Goal: Task Accomplishment & Management: Manage account settings

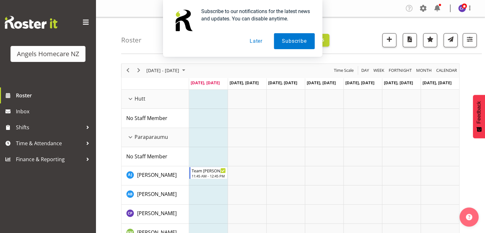
click at [254, 43] on button "Later" at bounding box center [256, 41] width 29 height 16
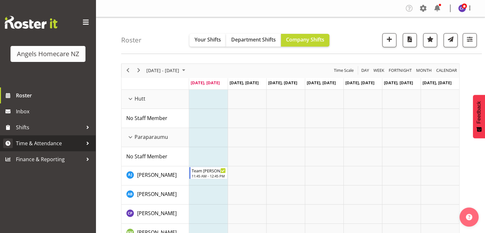
click at [91, 145] on div at bounding box center [88, 143] width 10 height 10
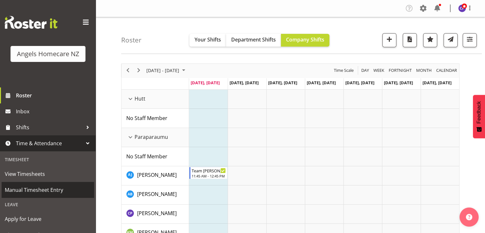
click at [56, 192] on span "Manual Timesheet Entry" at bounding box center [48, 190] width 86 height 10
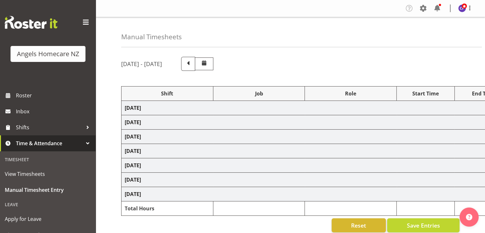
select select "82272"
select select "10686"
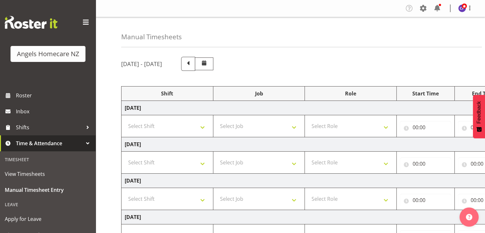
click at [192, 67] on span at bounding box center [188, 63] width 8 height 8
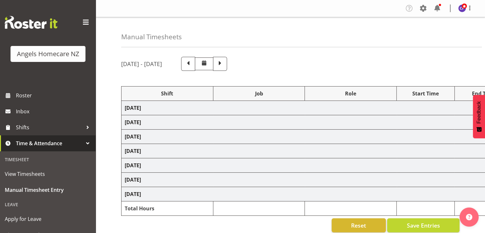
select select
select select "10686"
select select "82316"
select select "10686"
select select "82316"
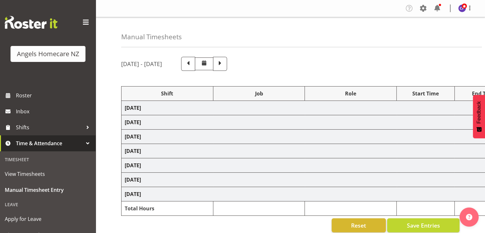
select select "10686"
select select
select select "10686"
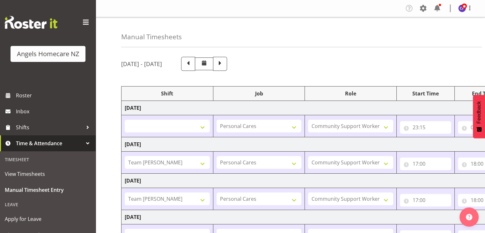
click at [441, 63] on div "September 12th - September 18th 2025" at bounding box center [290, 64] width 338 height 14
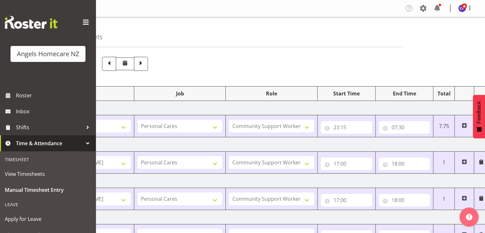
scroll to position [0, 83]
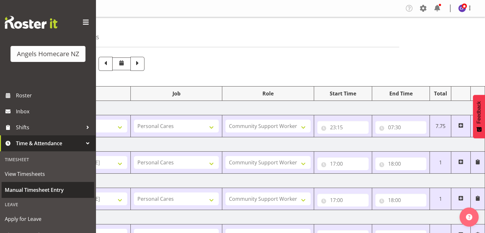
click at [20, 190] on span "Manual Timesheet Entry" at bounding box center [48, 190] width 86 height 10
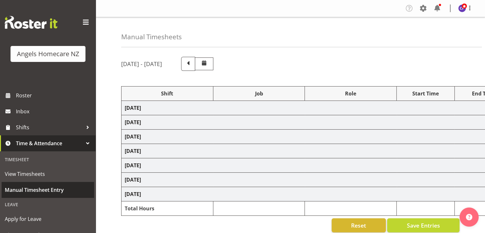
select select "82272"
select select "10686"
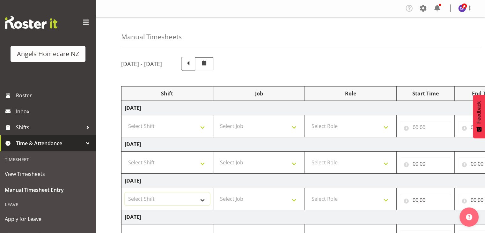
click at [201, 197] on select "Select Shift Team Anke Team [PERSON_NAME] Team [PERSON_NAME] Team [PERSON_NAME]…" at bounding box center [167, 198] width 85 height 13
select select "82523"
click at [339, 80] on div "September 19th - September 25th 2025 Shift Job Role Start Time End Time Total F…" at bounding box center [303, 232] width 364 height 361
click at [201, 127] on select "Select Shift Team Anke Team Carolyn Team Celia Team Celia Team Celia Team Celia…" at bounding box center [167, 126] width 85 height 13
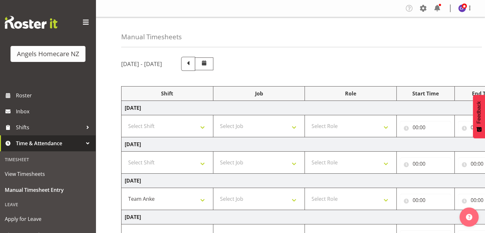
click at [359, 27] on div "Manual Timesheets" at bounding box center [301, 32] width 360 height 30
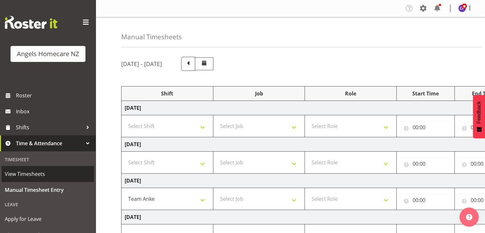
click at [35, 171] on span "View Timesheets" at bounding box center [48, 174] width 86 height 10
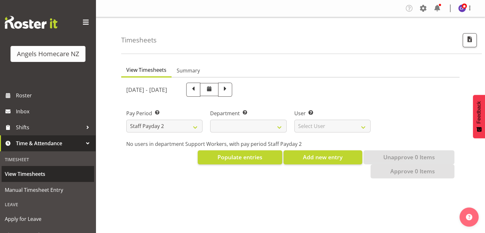
select select
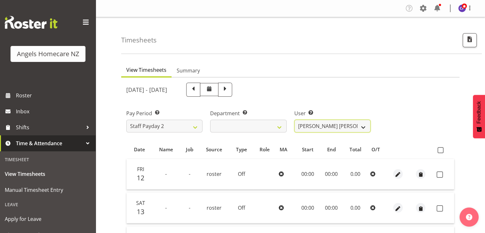
click at [362, 126] on select "Alyssa Ashley Basco ❌ Amanda Jane Lavington ❌ Analin Basco ❌ Caryl Bautista ❌ C…" at bounding box center [332, 126] width 76 height 13
select select "11943"
click at [294, 120] on select "Alyssa Ashley Basco ❌ Amanda Jane Lavington ❌ Analin Basco ❌ Caryl Bautista ❌ C…" at bounding box center [332, 126] width 76 height 13
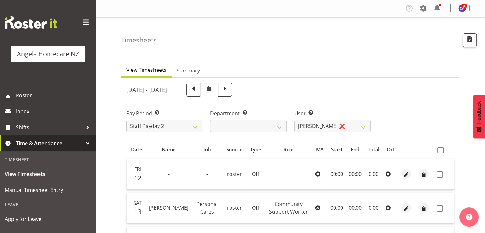
click at [422, 115] on div "Pay Period Select which pay period you would like to view. Staff Payday 2 Staff…" at bounding box center [290, 118] width 336 height 36
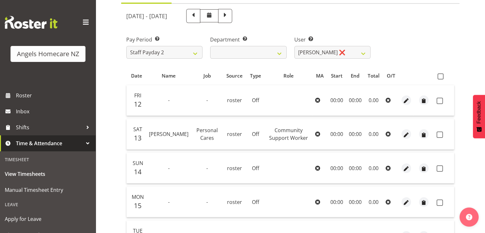
scroll to position [76, 0]
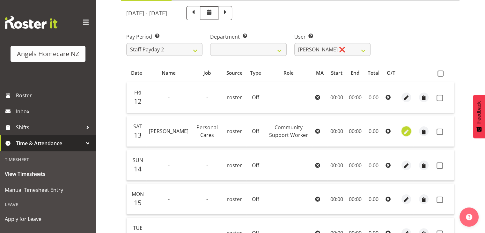
click at [406, 131] on span "button" at bounding box center [406, 131] width 7 height 7
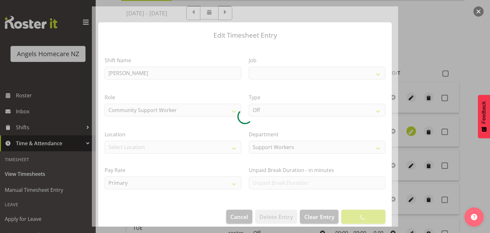
select select "10686"
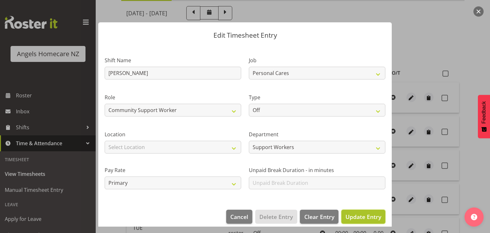
click at [359, 218] on span "Update Entry" at bounding box center [363, 217] width 36 height 8
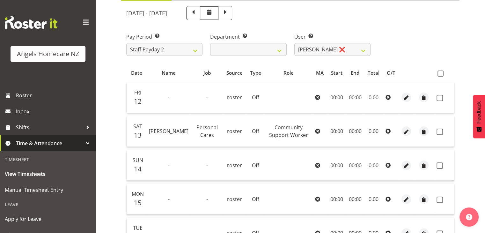
click at [340, 128] on td "00:00" at bounding box center [336, 131] width 19 height 31
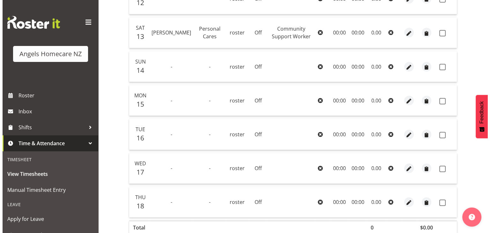
scroll to position [208, 0]
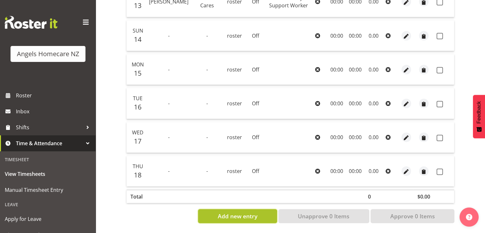
click at [214, 213] on button "Add new entry" at bounding box center [237, 216] width 79 height 14
select select
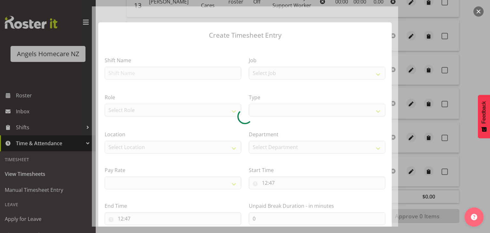
select select
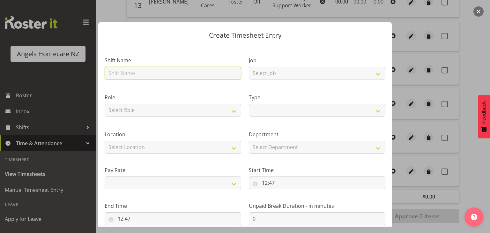
click at [129, 70] on input "text" at bounding box center [173, 73] width 136 height 13
type input "[PERSON_NAME]"
select select
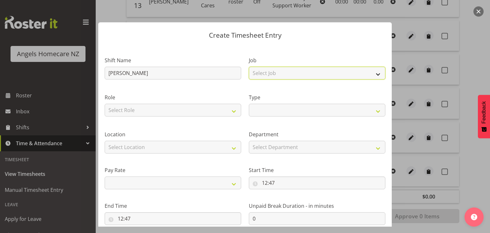
click at [283, 73] on select "Select Job Home Management Personal Cares" at bounding box center [317, 73] width 136 height 13
select select "10686"
click at [249, 67] on select "Select Job Home Management Personal Cares" at bounding box center [317, 73] width 136 height 13
select select
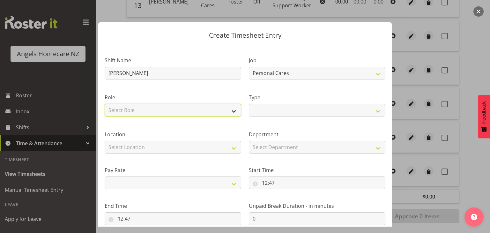
click at [140, 110] on select "Select Role Community Support Worker" at bounding box center [173, 110] width 136 height 13
select select "1572"
click at [105, 104] on select "Select Role Community Support Worker" at bounding box center [173, 110] width 136 height 13
select select
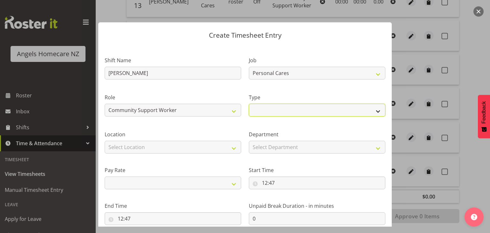
click at [273, 109] on select "Off Standard Public Holiday Public Holiday (Worked) Day In Lieu Annual Leave Si…" at bounding box center [317, 110] width 136 height 13
select select "Standard"
click at [249, 104] on select "Off Standard Public Holiday Public Holiday (Worked) Day In Lieu Annual Leave Si…" at bounding box center [317, 110] width 136 height 13
select select
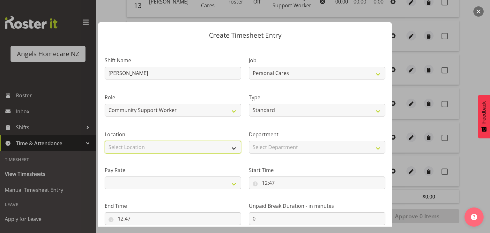
click at [146, 144] on select "Select Location [GEOGRAPHIC_DATA] [GEOGRAPHIC_DATA] [GEOGRAPHIC_DATA] [GEOGRAPH…" at bounding box center [173, 147] width 136 height 13
select select "1290"
click at [105, 141] on select "Select Location [GEOGRAPHIC_DATA] [GEOGRAPHIC_DATA] [GEOGRAPHIC_DATA] [GEOGRAPH…" at bounding box center [173, 147] width 136 height 13
select select
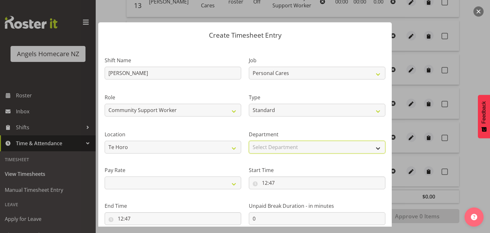
click at [273, 149] on select "Select Department Support Workers" at bounding box center [317, 147] width 136 height 13
select select "928"
click at [249, 141] on select "Select Department Support Workers" at bounding box center [317, 147] width 136 height 13
select select
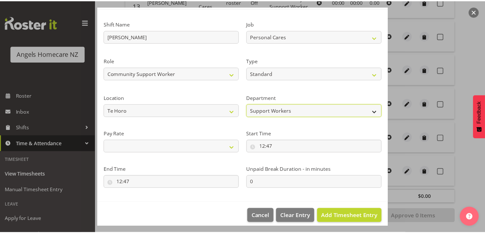
scroll to position [42, 0]
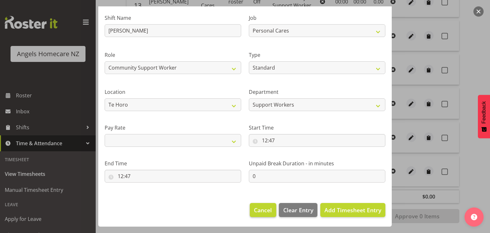
click at [254, 213] on span "Cancel" at bounding box center [263, 210] width 18 height 8
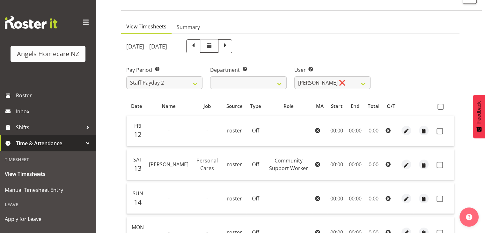
scroll to position [0, 0]
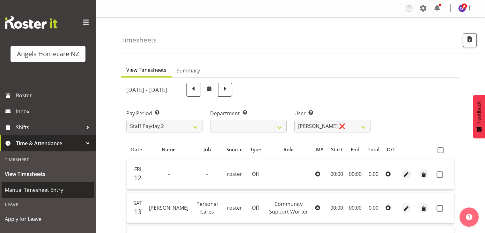
click at [32, 189] on span "Manual Timesheet Entry" at bounding box center [48, 190] width 86 height 10
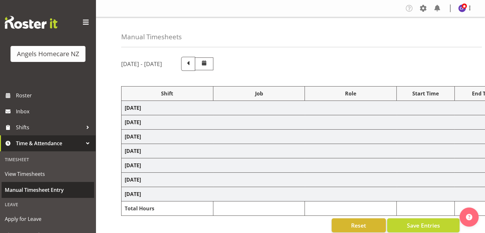
select select "82272"
select select "10686"
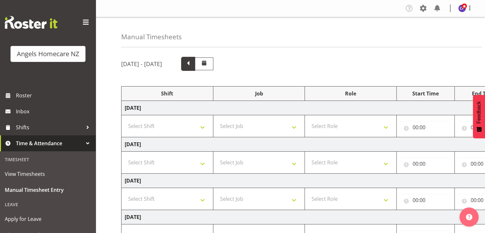
click at [192, 66] on span at bounding box center [188, 63] width 8 height 8
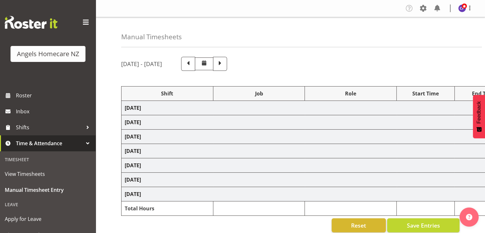
select select
select select "10686"
select select "82316"
select select "10686"
select select "82316"
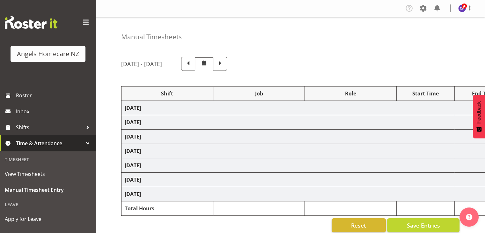
select select "10686"
select select
select select "10686"
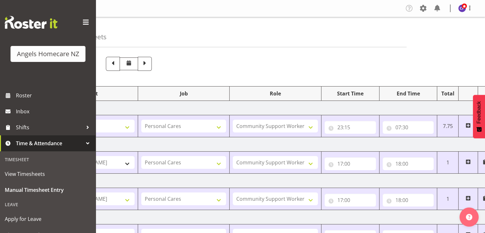
scroll to position [0, 76]
click at [466, 125] on span at bounding box center [466, 125] width 5 height 5
select select
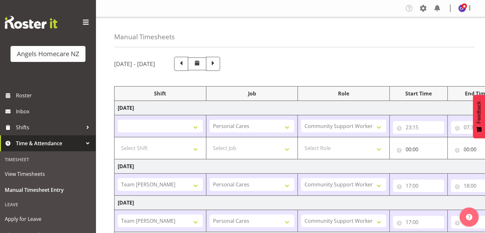
scroll to position [0, 0]
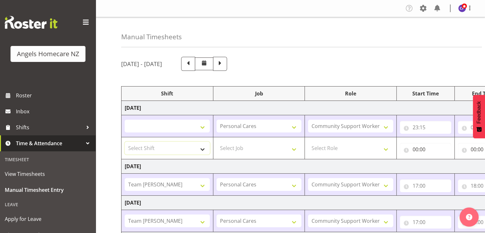
click at [202, 149] on select "Select Shift Team Anke Team Carolyn Team Celia Team Celia Team Celia Team Celia…" at bounding box center [167, 148] width 85 height 13
select select "82553"
click at [125, 142] on select "Select Shift Team Anke Team Carolyn Team Celia Team Celia Team Celia Team Celia…" at bounding box center [167, 148] width 85 height 13
select select
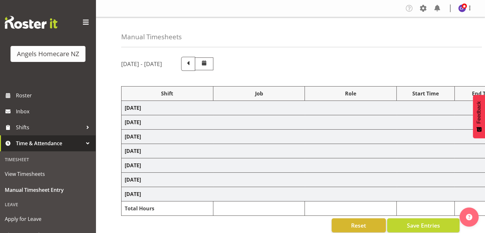
select select "82272"
select select "10686"
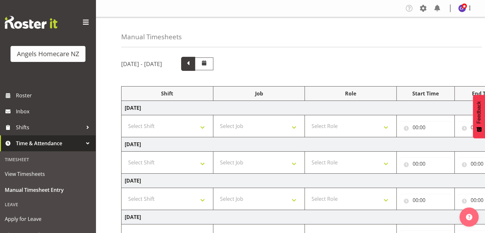
click at [192, 62] on span at bounding box center [188, 63] width 8 height 8
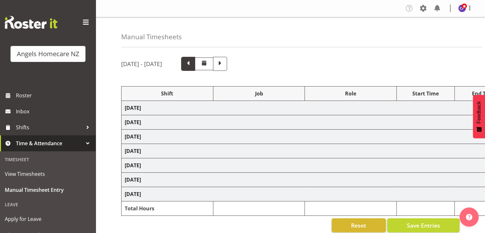
select select
select select "10686"
select select "82316"
select select "10686"
select select "82316"
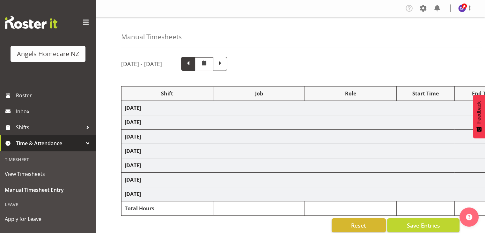
select select "10686"
select select
select select "10686"
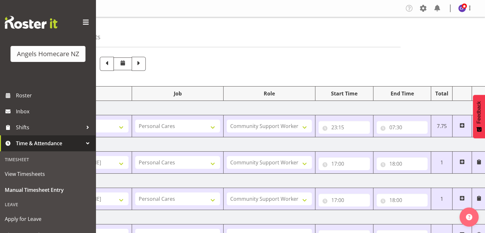
scroll to position [0, 83]
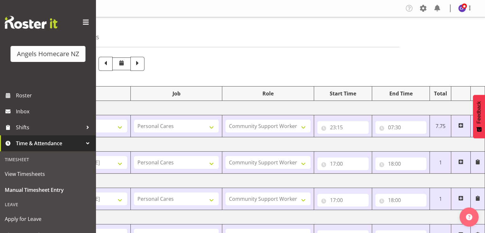
click at [459, 161] on span at bounding box center [460, 161] width 5 height 5
select select
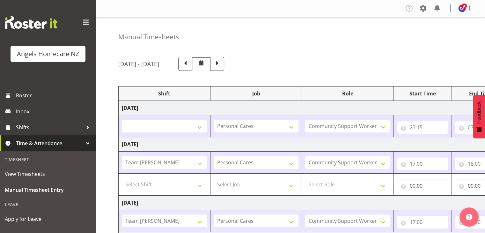
scroll to position [0, 0]
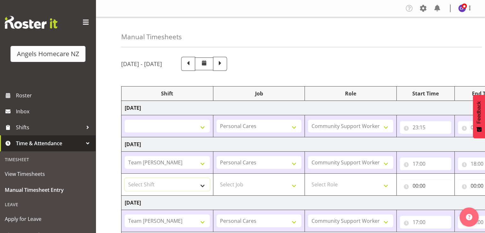
click at [202, 183] on select "Select Shift Team Anke Team Carolyn Team Celia Team Celia Team Celia Team Celia…" at bounding box center [167, 184] width 85 height 13
select select "82553"
click at [125, 178] on select "Select Shift Team Anke Team Carolyn Team Celia Team Celia Team Celia Team Celia…" at bounding box center [167, 184] width 85 height 13
select select
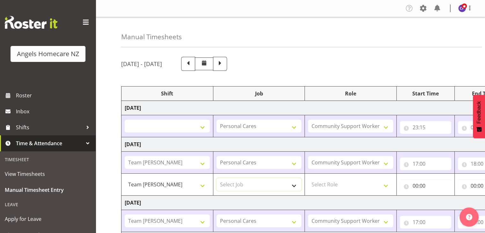
click at [295, 187] on select "Select Job Home Management Personal Cares" at bounding box center [258, 184] width 85 height 13
select select "10686"
click at [216, 178] on select "Select Job Home Management Personal Cares" at bounding box center [258, 184] width 85 height 13
select select
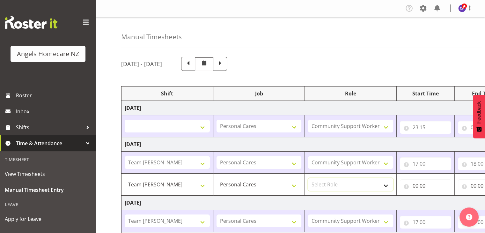
click at [368, 185] on select "Select Role Community Support Worker Manager" at bounding box center [350, 184] width 85 height 13
select select "1572"
click at [308, 178] on select "Select Role Community Support Worker Manager" at bounding box center [350, 184] width 85 height 13
select select
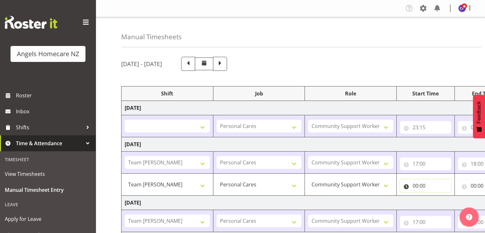
click at [435, 183] on input "00:00" at bounding box center [425, 185] width 51 height 13
drag, startPoint x: 444, startPoint y: 201, endPoint x: 439, endPoint y: 152, distance: 50.0
click at [435, 183] on input "00:00" at bounding box center [425, 185] width 51 height 13
click at [445, 202] on select "00 01 02 03 04 05 06 07 08 09 10 11 12 13 14 15 16 17 18 19 20 21 22 23" at bounding box center [443, 202] width 14 height 13
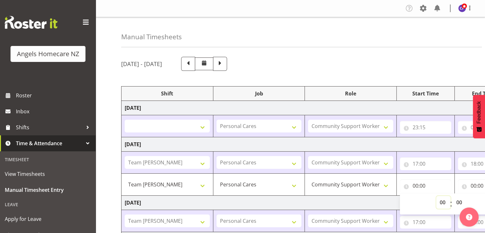
select select "11"
click at [436, 196] on select "00 01 02 03 04 05 06 07 08 09 10 11 12 13 14 15 16 17 18 19 20 21 22 23" at bounding box center [443, 202] width 14 height 13
select select
type input "11:00"
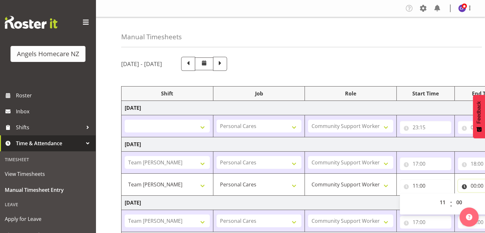
click at [470, 184] on input "00:00" at bounding box center [483, 185] width 51 height 13
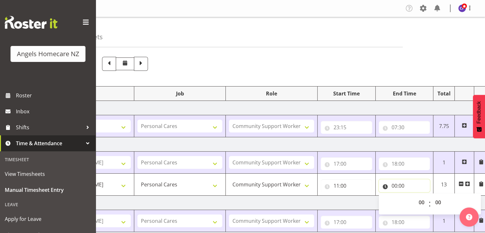
scroll to position [0, 83]
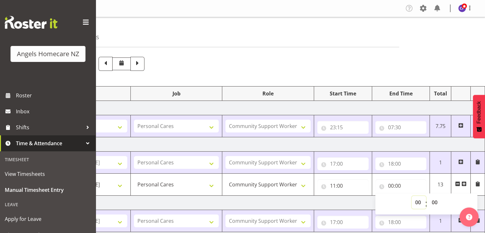
click at [419, 202] on select "00 01 02 03 04 05 06 07 08 09 10 11 12 13 14 15 16 17 18 19 20 21 22 23" at bounding box center [418, 202] width 14 height 13
select select "7"
click at [411, 196] on select "00 01 02 03 04 05 06 07 08 09 10 11 12 13 14 15 16 17 18 19 20 21 22 23" at bounding box center [418, 202] width 14 height 13
select select
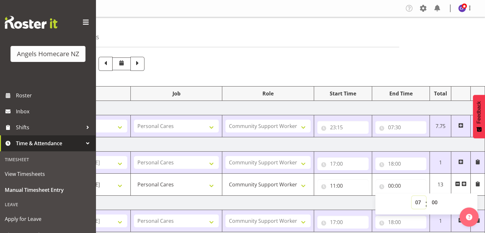
type input "07:00"
click at [435, 202] on select "00 01 02 03 04 05 06 07 08 09 10 11 12 13 14 15 16 17 18 19 20 21 22 23 24 25 2…" at bounding box center [435, 202] width 14 height 13
select select "30"
click at [428, 196] on select "00 01 02 03 04 05 06 07 08 09 10 11 12 13 14 15 16 17 18 19 20 21 22 23 24 25 2…" at bounding box center [435, 202] width 14 height 13
select select
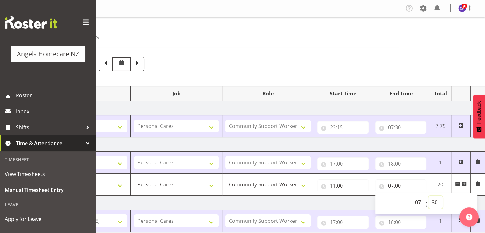
select select
type input "07:30"
click at [335, 187] on input "11:00" at bounding box center [342, 185] width 51 height 13
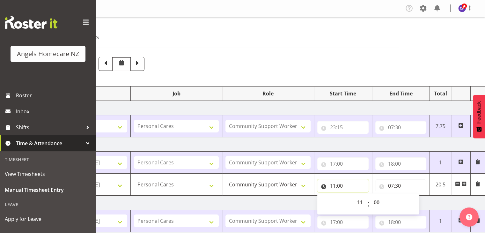
click at [347, 183] on input "11:00" at bounding box center [342, 185] width 51 height 13
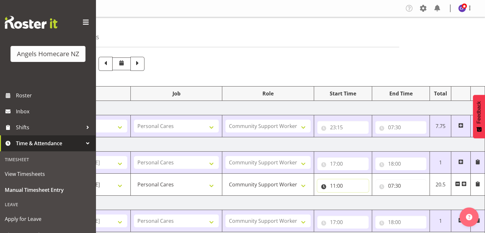
click at [335, 186] on input "11:00" at bounding box center [342, 185] width 51 height 13
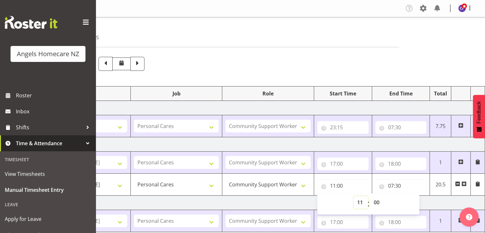
click at [361, 203] on select "00 01 02 03 04 05 06 07 08 09 10 11 12 13 14 15 16 17 18 19 20 21 22 23" at bounding box center [360, 202] width 14 height 13
select select "23"
click at [353, 196] on select "00 01 02 03 04 05 06 07 08 09 10 11 12 13 14 15 16 17 18 19 20 21 22 23" at bounding box center [360, 202] width 14 height 13
select select
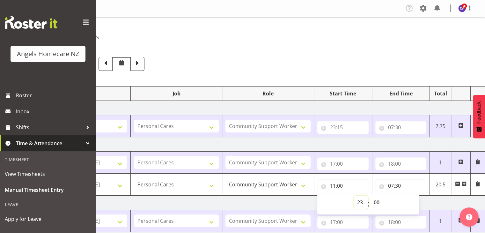
type input "23:00"
click at [441, 202] on td "Sunday 14th September 2025" at bounding box center [262, 202] width 446 height 14
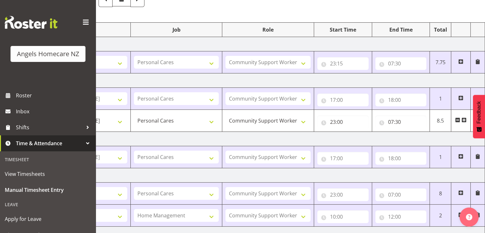
click at [460, 157] on span at bounding box center [460, 156] width 5 height 5
select select
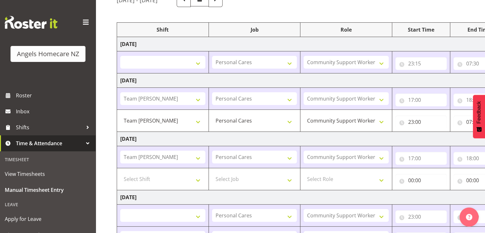
scroll to position [0, 0]
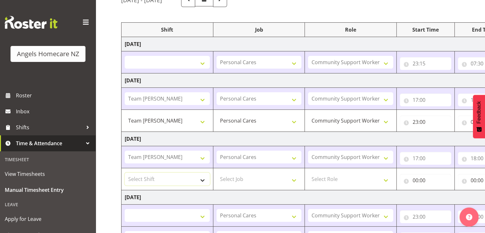
click at [202, 179] on select "Select Shift Team Anke Team Carolyn Team Celia Team Celia Team Celia Team Celia…" at bounding box center [167, 178] width 85 height 13
select select "82553"
click at [125, 172] on select "Select Shift Team Anke Team Carolyn Team Celia Team Celia Team Celia Team Celia…" at bounding box center [167, 178] width 85 height 13
select select
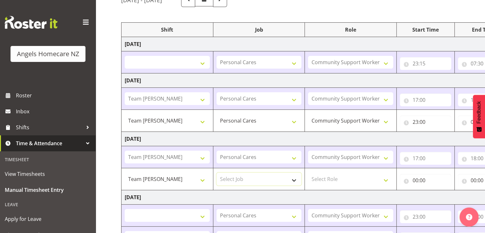
click at [275, 183] on select "Select Job Home Management Personal Cares" at bounding box center [258, 178] width 85 height 13
select select "10686"
click at [216, 172] on select "Select Job Home Management Personal Cares" at bounding box center [258, 178] width 85 height 13
select select
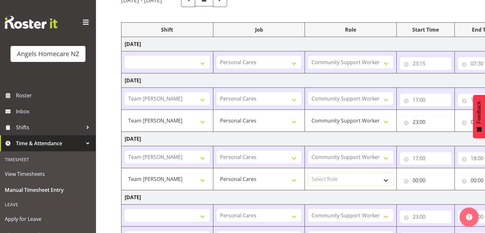
click at [339, 176] on select "Select Role Community Support Worker Manager" at bounding box center [350, 178] width 85 height 13
select select "1572"
click at [308, 172] on select "Select Role Community Support Worker Manager" at bounding box center [350, 178] width 85 height 13
select select
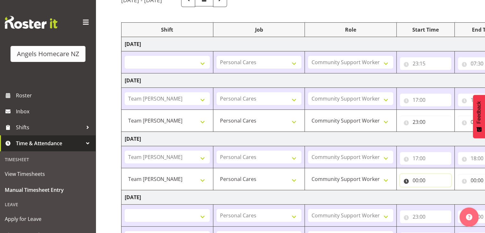
click at [423, 178] on input "00:00" at bounding box center [425, 180] width 51 height 13
click at [441, 195] on select "00 01 02 03 04 05 06 07 08 09 10 11 12 13 14 15 16 17 18 19 20 21 22 23" at bounding box center [443, 196] width 14 height 13
select select "22"
click at [436, 190] on select "00 01 02 03 04 05 06 07 08 09 10 11 12 13 14 15 16 17 18 19 20 21 22 23" at bounding box center [443, 196] width 14 height 13
select select
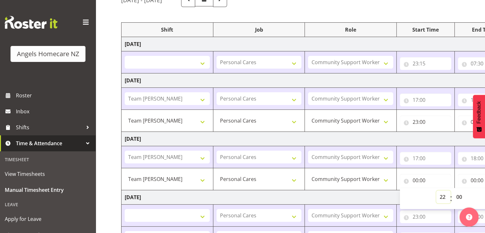
select select
type input "22:00"
click at [471, 181] on input "00:00" at bounding box center [483, 180] width 51 height 13
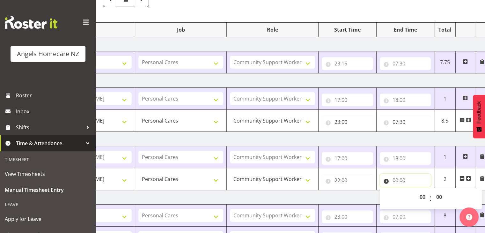
scroll to position [0, 83]
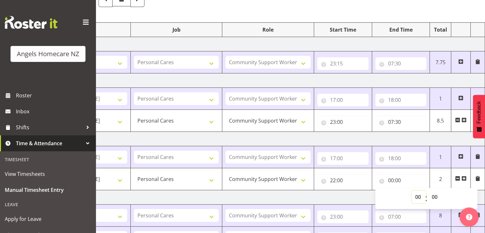
click at [419, 194] on select "00 01 02 03 04 05 06 07 08 09 10 11 12 13 14 15 16 17 18 19 20 21 22 23" at bounding box center [418, 196] width 14 height 13
select select "7"
click at [411, 190] on select "00 01 02 03 04 05 06 07 08 09 10 11 12 13 14 15 16 17 18 19 20 21 22 23" at bounding box center [418, 196] width 14 height 13
select select
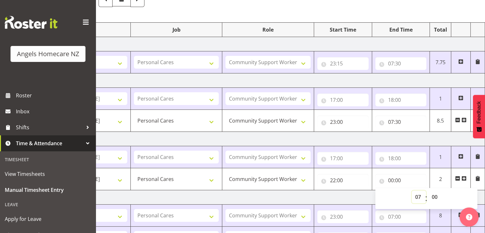
type input "07:00"
click at [351, 192] on td "Monday 15th September 2025" at bounding box center [262, 197] width 446 height 14
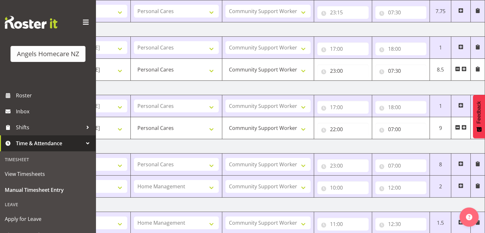
click at [460, 183] on span at bounding box center [460, 185] width 5 height 5
select select
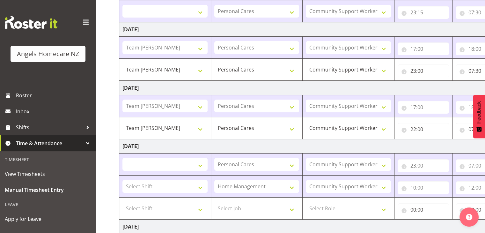
scroll to position [0, 0]
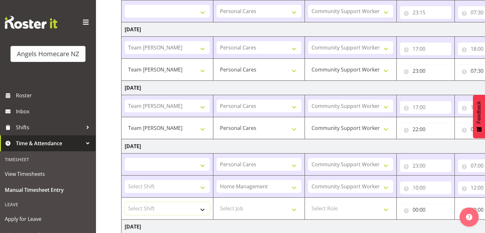
click at [199, 209] on select "Select Shift Team Anke Team Carolyn Team Celia Team Celia Team Celia Team Celia…" at bounding box center [167, 208] width 85 height 13
select select "82553"
click at [125, 202] on select "Select Shift Team Anke Team Carolyn Team Celia Team Celia Team Celia Team Celia…" at bounding box center [167, 208] width 85 height 13
select select
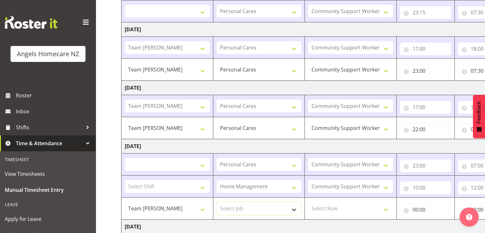
click at [293, 206] on select "Select Job Home Management Personal Cares" at bounding box center [258, 208] width 85 height 13
select select "10686"
click at [216, 202] on select "Select Job Home Management Personal Cares" at bounding box center [258, 208] width 85 height 13
select select
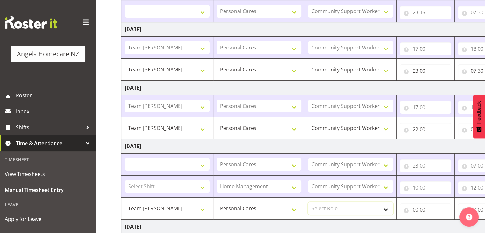
click at [388, 208] on select "Select Role Community Support Worker Manager" at bounding box center [350, 208] width 85 height 13
select select "1572"
click at [308, 202] on select "Select Role Community Support Worker Manager" at bounding box center [350, 208] width 85 height 13
select select
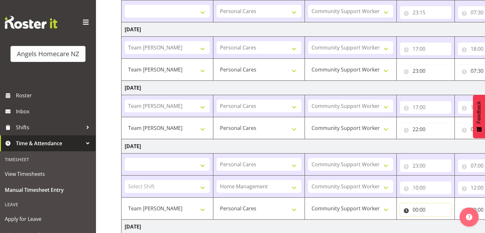
click at [421, 210] on input "00:00" at bounding box center [425, 209] width 51 height 13
click at [445, 226] on select "00 01 02 03 04 05 06 07 08 09 10 11 12 13 14 15 16 17 18 19 20 21 22 23" at bounding box center [443, 226] width 14 height 13
select select "13"
click at [436, 220] on select "00 01 02 03 04 05 06 07 08 09 10 11 12 13 14 15 16 17 18 19 20 21 22 23" at bounding box center [443, 226] width 14 height 13
select select
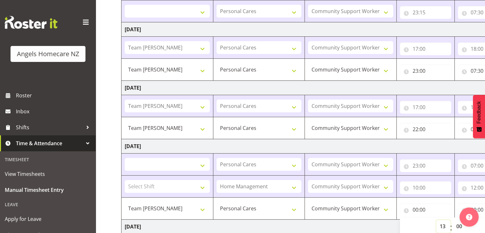
select select
type input "13:00"
click at [377, 221] on td "Tuesday 16th September 2025" at bounding box center [344, 226] width 446 height 14
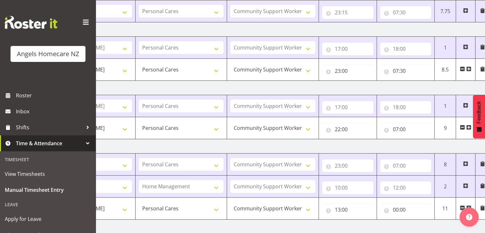
scroll to position [0, 83]
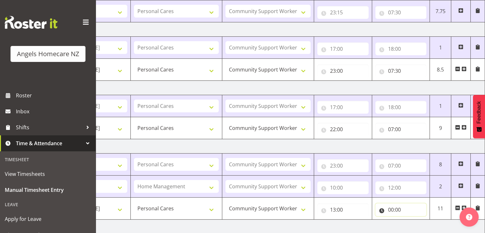
click at [392, 209] on input "00:00" at bounding box center [400, 209] width 51 height 13
click at [418, 225] on select "00 01 02 03 04 05 06 07 08 09 10 11 12 13 14 15 16 17 18 19 20 21 22 23" at bounding box center [418, 226] width 14 height 13
select select "17"
click at [411, 220] on select "00 01 02 03 04 05 06 07 08 09 10 11 12 13 14 15 16 17 18 19 20 21 22 23" at bounding box center [418, 226] width 14 height 13
select select
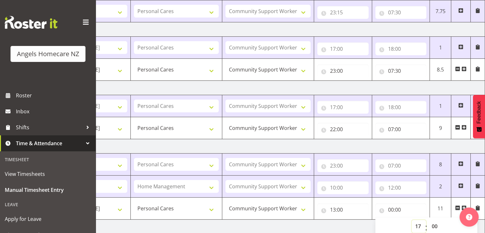
select select
type input "17:00"
click at [347, 225] on td "Tuesday 16th September 2025" at bounding box center [262, 226] width 446 height 14
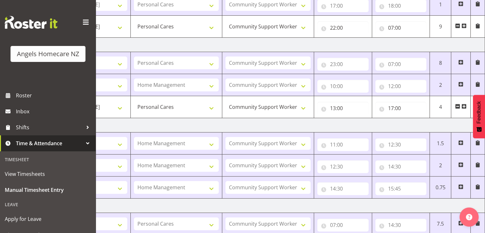
click at [459, 186] on span at bounding box center [460, 186] width 5 height 5
select select
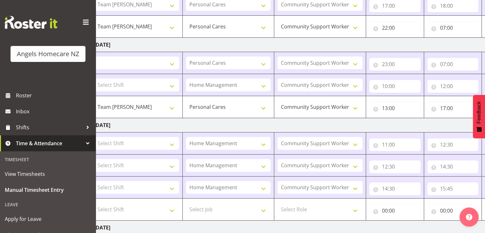
scroll to position [0, 0]
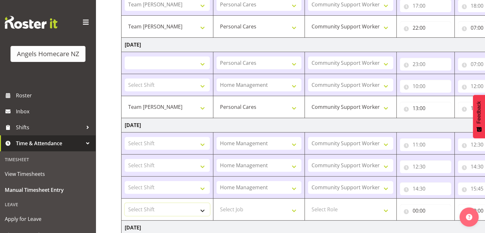
click at [203, 208] on select "Select Shift Team Anke Team Carolyn Team Celia Team Celia Team Celia Team Celia…" at bounding box center [167, 209] width 85 height 13
select select "82553"
click at [125, 203] on select "Select Shift Team Anke Team Carolyn Team Celia Team Celia Team Celia Team Celia…" at bounding box center [167, 209] width 85 height 13
select select
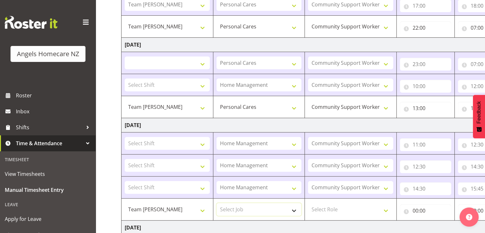
click at [294, 210] on select "Select Job Home Management Personal Cares" at bounding box center [258, 209] width 85 height 13
select select "10686"
click at [216, 203] on select "Select Job Home Management Personal Cares" at bounding box center [258, 209] width 85 height 13
select select
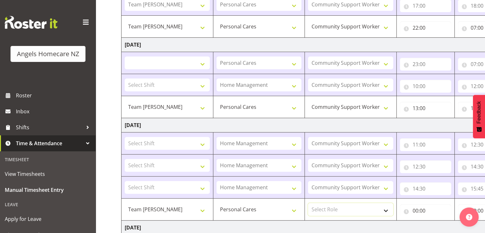
click at [387, 206] on select "Select Role Community Support Worker Manager" at bounding box center [350, 209] width 85 height 13
select select "1572"
click at [308, 203] on select "Select Role Community Support Worker Manager" at bounding box center [350, 209] width 85 height 13
select select
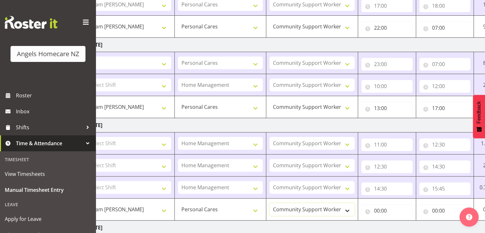
scroll to position [0, 83]
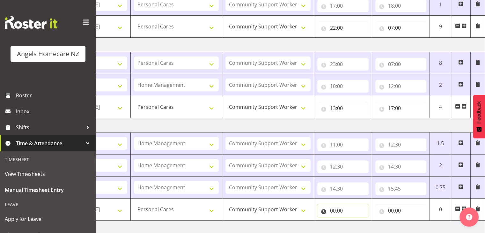
click at [338, 211] on input "00:00" at bounding box center [342, 210] width 51 height 13
click at [360, 227] on select "00 01 02 03 04 05 06 07 08 09 10 11 12 13 14 15 16 17 18 19 20 21 22 23" at bounding box center [360, 227] width 14 height 13
select select "23"
click at [353, 221] on select "00 01 02 03 04 05 06 07 08 09 10 11 12 13 14 15 16 17 18 19 20 21 22 23" at bounding box center [360, 227] width 14 height 13
select select
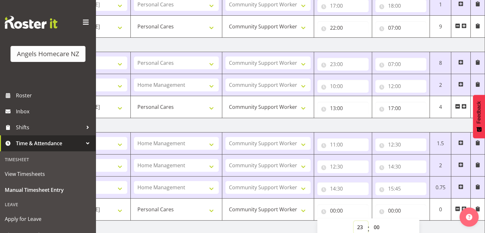
select select
type input "23:00"
click at [380, 210] on input "00:00" at bounding box center [400, 210] width 51 height 13
click at [418, 226] on select "00 01 02 03 04 05 06 07 08 09 10 11 12 13 14 15 16 17 18 19 20 21 22 23" at bounding box center [418, 227] width 14 height 13
select select "7"
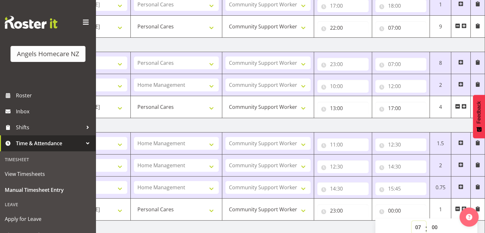
click at [411, 221] on select "00 01 02 03 04 05 06 07 08 09 10 11 12 13 14 15 16 17 18 19 20 21 22 23" at bounding box center [418, 227] width 14 height 13
select select
type input "07:00"
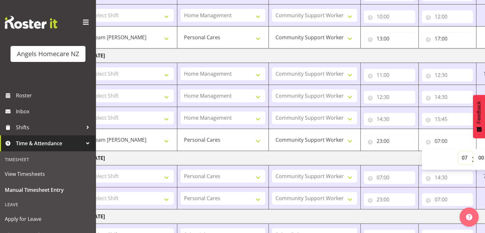
scroll to position [286, 0]
click at [479, 155] on select "00 01 02 03 04 05 06 07 08 09 10 11 12 13 14 15 16 17 18 19 20 21 22 23 24 25 2…" at bounding box center [482, 157] width 14 height 13
click at [475, 151] on select "00 01 02 03 04 05 06 07 08 09 10 11 12 13 14 15 16 17 18 19 20 21 22 23 24 25 2…" at bounding box center [482, 157] width 14 height 13
click at [395, 158] on td "Wednesday 17th September 2025" at bounding box center [308, 158] width 446 height 14
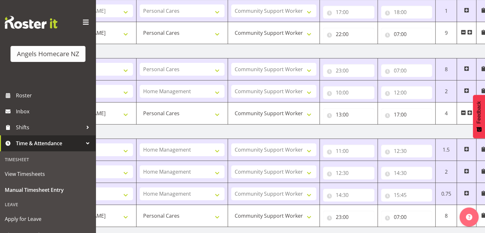
scroll to position [0, 83]
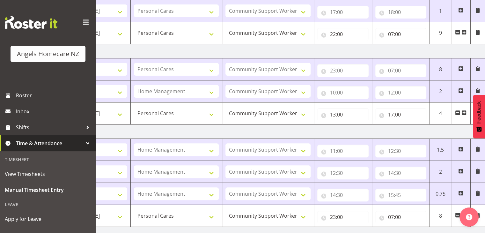
click at [464, 112] on span at bounding box center [463, 112] width 5 height 5
select select
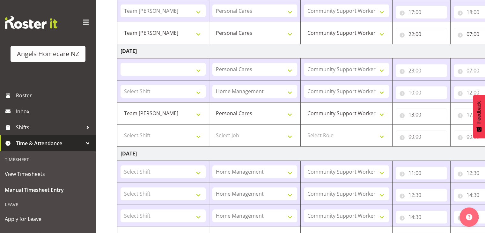
scroll to position [0, 0]
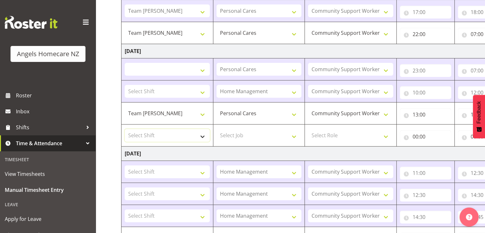
click at [202, 135] on select "Select Shift Team Anke Team Carolyn Team Celia Team Celia Team Celia Team Celia…" at bounding box center [167, 135] width 85 height 13
select select "82553"
click at [125, 129] on select "Select Shift Team Anke Team Carolyn Team Celia Team Celia Team Celia Team Celia…" at bounding box center [167, 135] width 85 height 13
select select
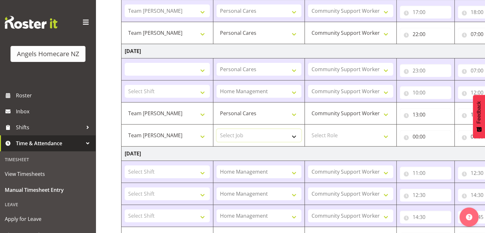
click at [267, 137] on select "Select Job Home Management Personal Cares" at bounding box center [258, 135] width 85 height 13
select select "10686"
click at [216, 129] on select "Select Job Home Management Personal Cares" at bounding box center [258, 135] width 85 height 13
select select
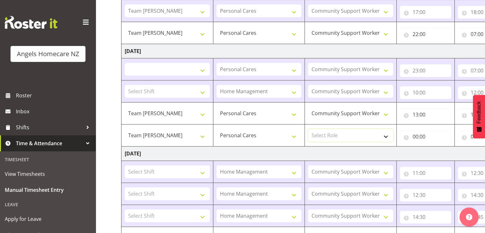
click at [355, 134] on select "Select Role Community Support Worker Manager" at bounding box center [350, 135] width 85 height 13
select select "1572"
click at [308, 129] on select "Select Role Community Support Worker Manager" at bounding box center [350, 135] width 85 height 13
select select
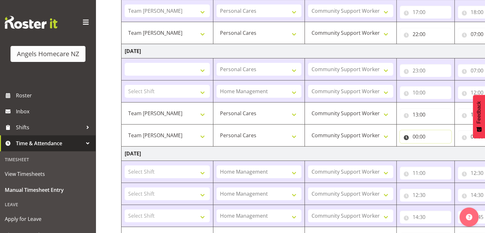
click at [423, 134] on input "00:00" at bounding box center [425, 136] width 51 height 13
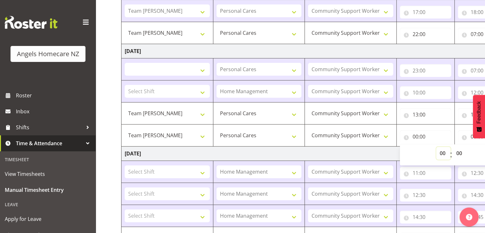
click at [446, 151] on select "00 01 02 03 04 05 06 07 08 09 10 11 12 13 14 15 16 17 18 19 20 21 22 23" at bounding box center [443, 153] width 14 height 13
select select "11"
click at [436, 147] on select "00 01 02 03 04 05 06 07 08 09 10 11 12 13 14 15 16 17 18 19 20 21 22 23" at bounding box center [443, 153] width 14 height 13
select select
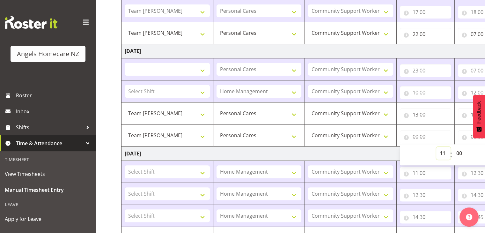
type input "11:00"
click at [467, 127] on div "00:00 00 01 02 03 04 05 06 07 08 09 10 11 12 13 14 15 16 17 18 19 20 21 22 23 :…" at bounding box center [483, 134] width 51 height 15
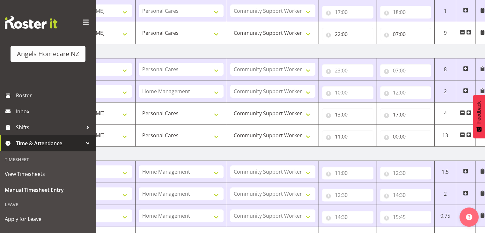
scroll to position [0, 83]
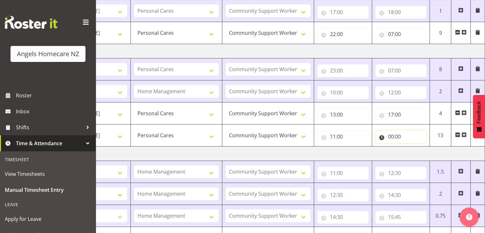
click at [397, 134] on input "00:00" at bounding box center [400, 136] width 51 height 13
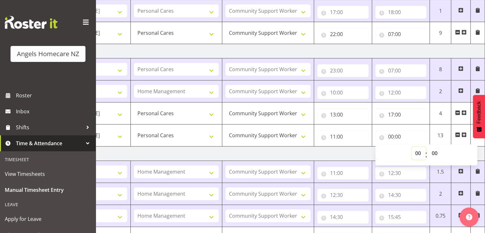
click at [419, 153] on select "00 01 02 03 04 05 06 07 08 09 10 11 12 13 14 15 16 17 18 19 20 21 22 23" at bounding box center [418, 153] width 14 height 13
select select "7"
click at [411, 147] on select "00 01 02 03 04 05 06 07 08 09 10 11 12 13 14 15 16 17 18 19 20 21 22 23" at bounding box center [418, 153] width 14 height 13
select select
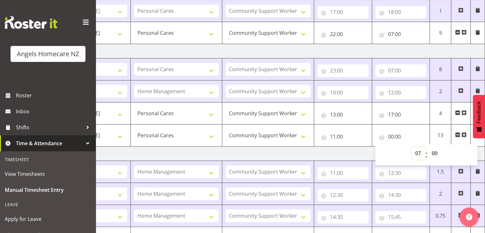
type input "07:00"
click at [365, 155] on td "Tuesday 16th September 2025" at bounding box center [262, 153] width 446 height 14
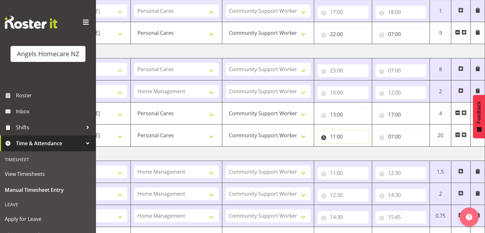
click at [334, 134] on input "11:00" at bounding box center [342, 136] width 51 height 13
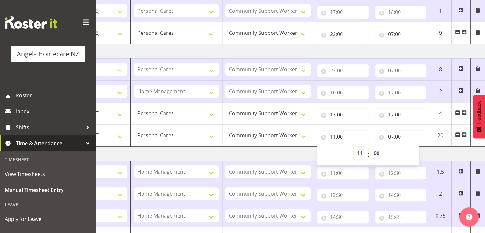
click at [358, 151] on select "00 01 02 03 04 05 06 07 08 09 10 11 12 13 14 15 16 17 18 19 20 21 22 23" at bounding box center [360, 153] width 14 height 13
select select "23"
click at [353, 147] on select "00 01 02 03 04 05 06 07 08 09 10 11 12 13 14 15 16 17 18 19 20 21 22 23" at bounding box center [360, 153] width 14 height 13
select select
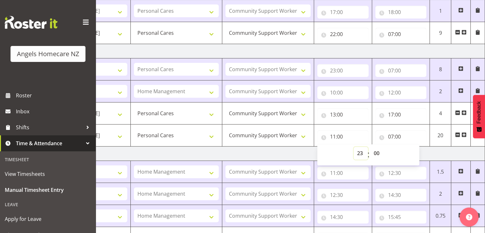
type input "23:00"
click at [296, 155] on td "Tuesday 16th September 2025" at bounding box center [262, 153] width 446 height 14
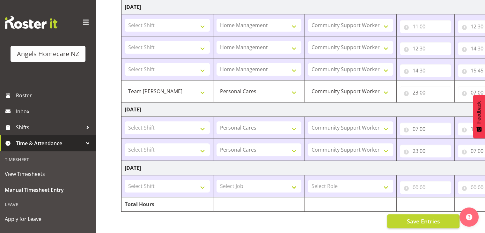
scroll to position [359, 0]
click at [432, 217] on span "Save Entries" at bounding box center [422, 221] width 33 height 8
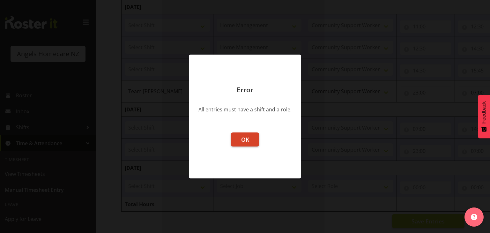
click at [242, 138] on span "OK" at bounding box center [245, 139] width 8 height 8
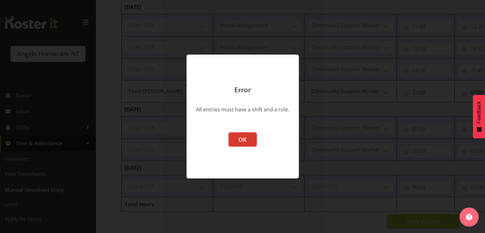
click at [242, 138] on span "OK" at bounding box center [242, 139] width 8 height 8
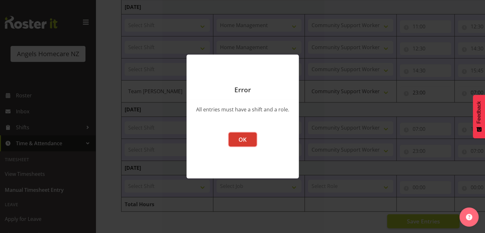
click at [242, 138] on span "OK" at bounding box center [242, 139] width 8 height 8
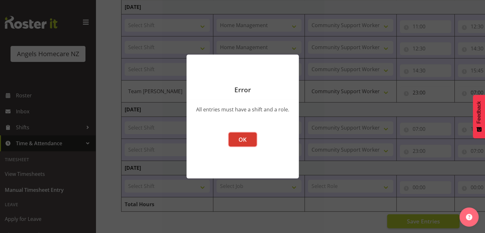
click at [242, 138] on span "OK" at bounding box center [242, 139] width 8 height 8
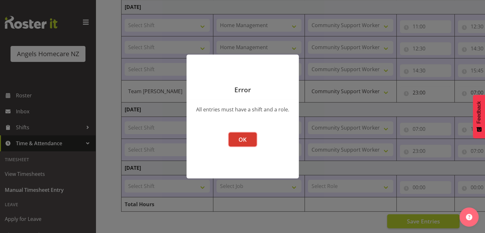
click at [242, 138] on span "OK" at bounding box center [242, 139] width 8 height 8
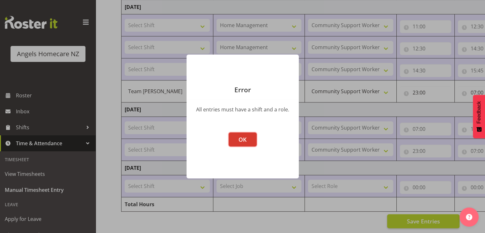
click at [242, 138] on span "OK" at bounding box center [242, 139] width 8 height 8
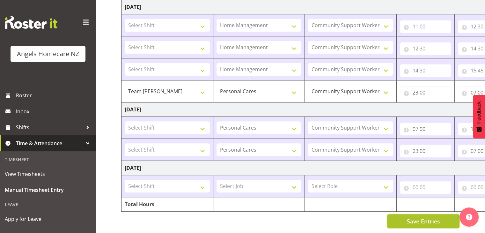
click at [413, 217] on span "Save Entries" at bounding box center [422, 221] width 33 height 8
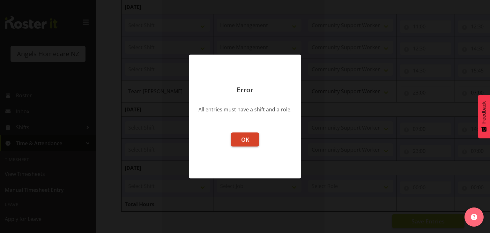
click at [241, 140] on span "OK" at bounding box center [245, 139] width 8 height 8
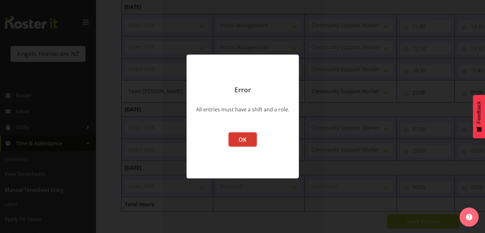
click at [241, 140] on span "OK" at bounding box center [242, 139] width 8 height 8
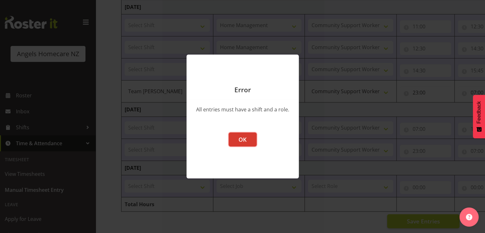
click at [241, 140] on span "OK" at bounding box center [242, 139] width 8 height 8
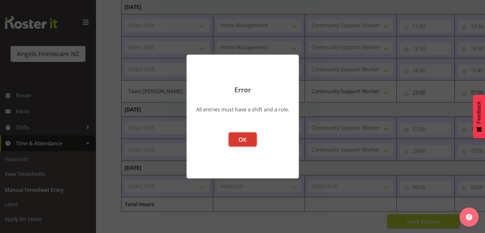
click at [241, 140] on span "OK" at bounding box center [242, 139] width 8 height 8
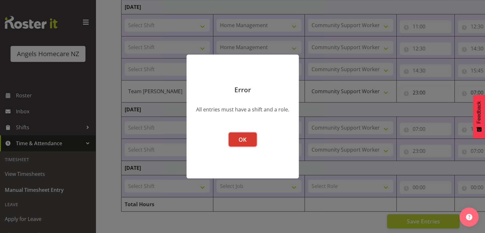
click at [241, 140] on span "OK" at bounding box center [242, 139] width 8 height 8
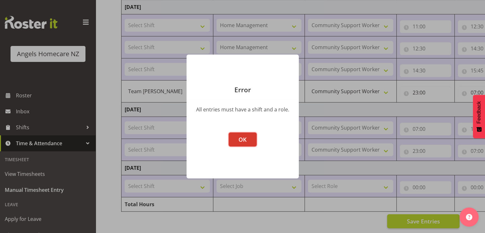
click at [241, 140] on span "OK" at bounding box center [242, 139] width 8 height 8
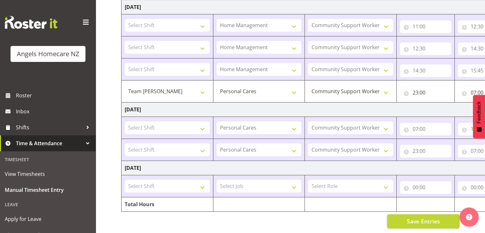
click at [422, 217] on span "Save Entries" at bounding box center [422, 221] width 33 height 8
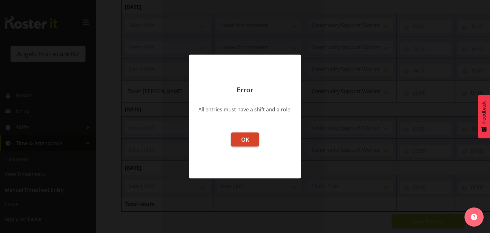
click at [246, 141] on span "OK" at bounding box center [245, 139] width 8 height 8
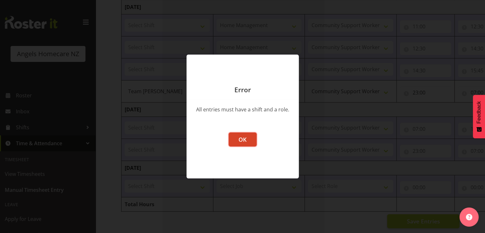
click at [243, 141] on span "OK" at bounding box center [242, 139] width 8 height 8
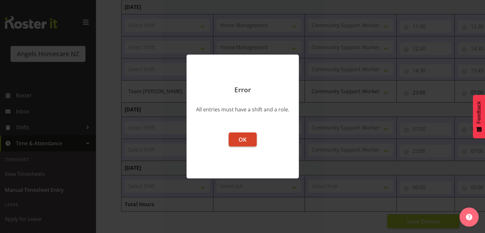
click at [242, 143] on span "OK" at bounding box center [242, 139] width 8 height 8
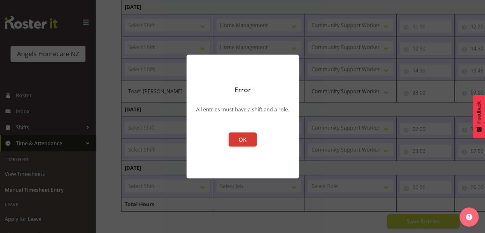
click at [242, 151] on footer "OK" at bounding box center [242, 152] width 112 height 52
click at [245, 142] on span "OK" at bounding box center [242, 139] width 8 height 8
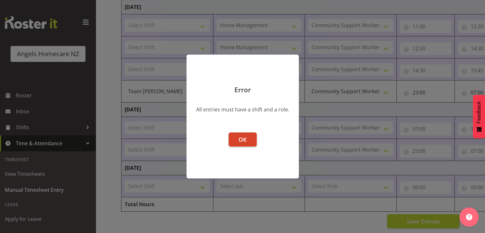
click at [242, 143] on button "OK" at bounding box center [243, 139] width 28 height 14
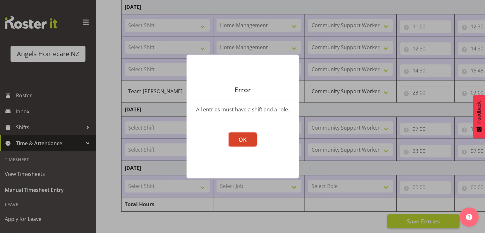
click at [244, 141] on span "OK" at bounding box center [242, 139] width 8 height 8
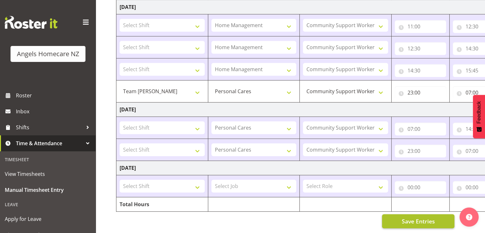
click at [427, 217] on span "Save Entries" at bounding box center [417, 221] width 33 height 8
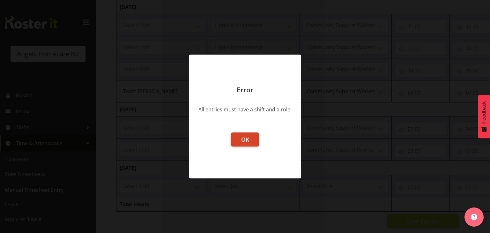
click at [244, 141] on span "OK" at bounding box center [245, 139] width 8 height 8
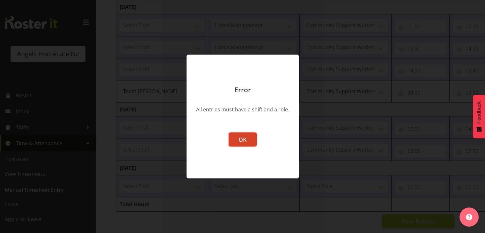
click at [244, 143] on button "OK" at bounding box center [243, 139] width 28 height 14
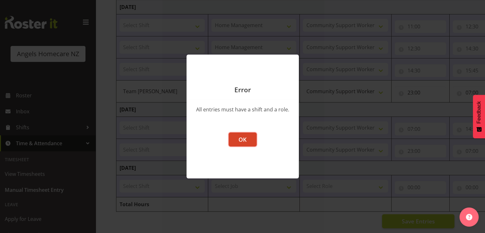
click at [245, 139] on span "OK" at bounding box center [242, 139] width 8 height 8
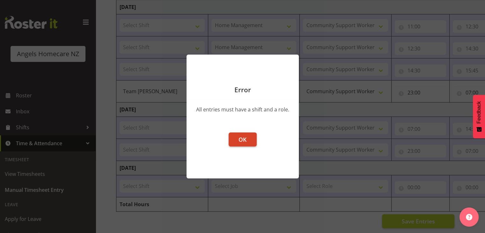
click at [244, 143] on span "OK" at bounding box center [242, 139] width 8 height 8
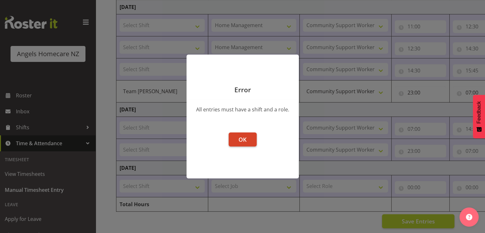
click at [243, 139] on span "OK" at bounding box center [242, 139] width 8 height 8
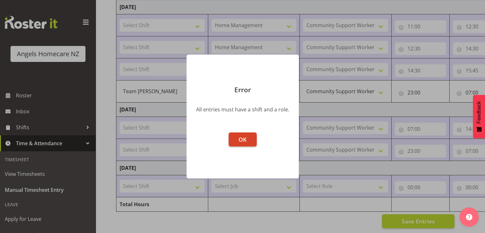
click at [244, 142] on span "OK" at bounding box center [242, 139] width 8 height 8
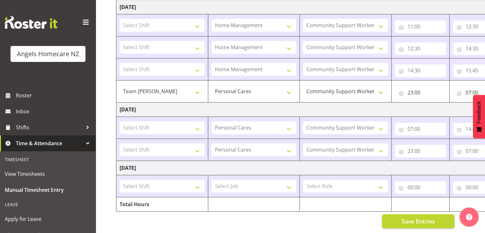
click at [186, 31] on td "Select Shift Team Anke Team Carolyn Team Celia Team Celia Team Celia Team Celia…" at bounding box center [162, 25] width 92 height 22
click at [182, 75] on td "Select Shift Team Anke Team Carolyn Team Celia Team Celia Team Celia Team Celia…" at bounding box center [162, 69] width 92 height 22
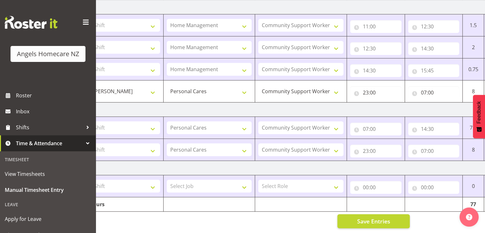
scroll to position [0, 0]
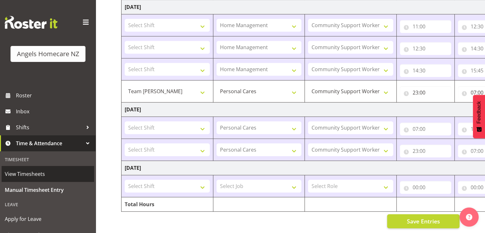
click at [22, 173] on span "View Timesheets" at bounding box center [48, 174] width 86 height 10
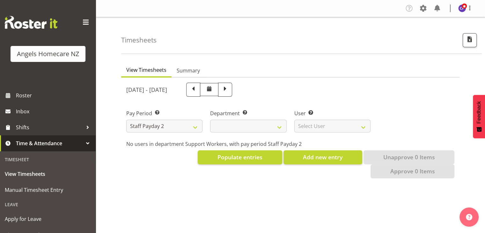
select select
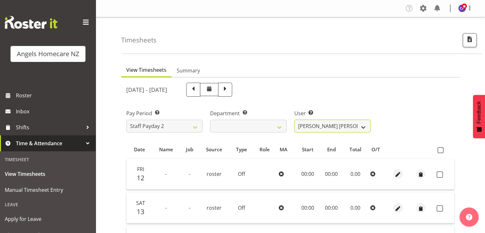
click at [363, 125] on select "[PERSON_NAME] [PERSON_NAME] ❌ [PERSON_NAME] ❌ [PERSON_NAME] ❌ [PERSON_NAME] ❌ […" at bounding box center [332, 126] width 76 height 13
select select "11943"
click at [294, 120] on select "[PERSON_NAME] [PERSON_NAME] ❌ [PERSON_NAME] ❌ [PERSON_NAME] ❌ [PERSON_NAME] ❌ […" at bounding box center [332, 126] width 76 height 13
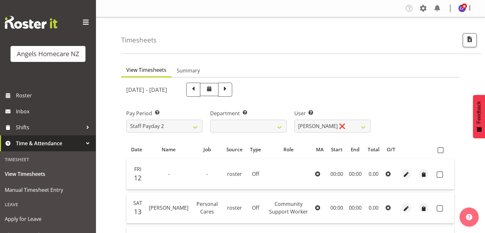
click at [336, 180] on td "00:00" at bounding box center [336, 174] width 19 height 31
click at [351, 178] on td "00:00" at bounding box center [355, 174] width 18 height 31
click at [349, 178] on td "00:00" at bounding box center [355, 174] width 18 height 31
click at [347, 173] on td "00:00" at bounding box center [355, 174] width 18 height 31
click at [345, 173] on td "00:00" at bounding box center [336, 174] width 19 height 31
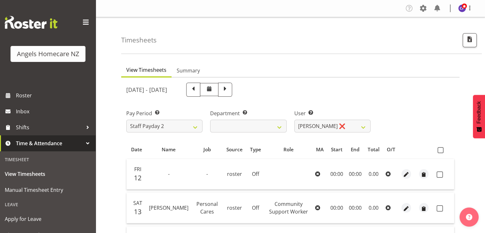
click at [343, 172] on td "00:00" at bounding box center [336, 174] width 19 height 31
click at [343, 168] on td "00:00" at bounding box center [336, 174] width 19 height 31
click at [345, 168] on td "00:00" at bounding box center [336, 174] width 19 height 31
click at [341, 175] on td "00:00" at bounding box center [336, 174] width 19 height 31
click at [340, 176] on td "00:00" at bounding box center [336, 174] width 19 height 31
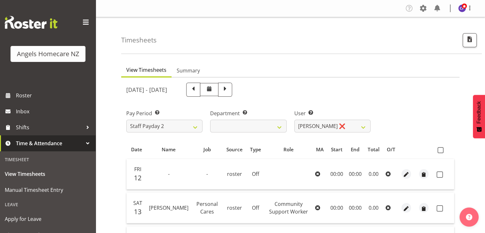
click at [345, 173] on td "00:00" at bounding box center [336, 174] width 19 height 31
click at [344, 175] on td "00:00" at bounding box center [336, 174] width 19 height 31
click at [346, 171] on td "00:00" at bounding box center [355, 174] width 18 height 31
click at [349, 175] on td "00:00" at bounding box center [355, 174] width 18 height 31
click at [349, 176] on td "00:00" at bounding box center [355, 174] width 18 height 31
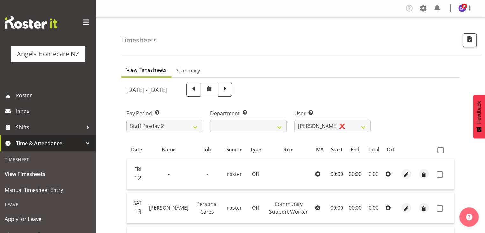
click at [354, 172] on td "00:00" at bounding box center [355, 174] width 18 height 31
click at [360, 173] on td "00:00" at bounding box center [355, 174] width 18 height 31
click at [367, 172] on td "0.00" at bounding box center [373, 174] width 19 height 31
click at [350, 174] on td "00:00" at bounding box center [355, 174] width 18 height 31
click at [340, 180] on td "00:00" at bounding box center [336, 174] width 19 height 31
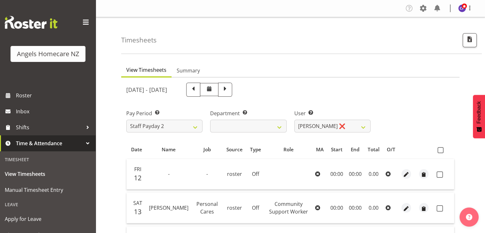
click at [339, 180] on td "00:00" at bounding box center [336, 174] width 19 height 31
click at [341, 180] on td "00:00" at bounding box center [336, 174] width 19 height 31
click at [343, 178] on td "00:00" at bounding box center [336, 174] width 19 height 31
click at [347, 180] on td "00:00" at bounding box center [355, 174] width 18 height 31
click at [362, 186] on td "00:00" at bounding box center [355, 174] width 18 height 31
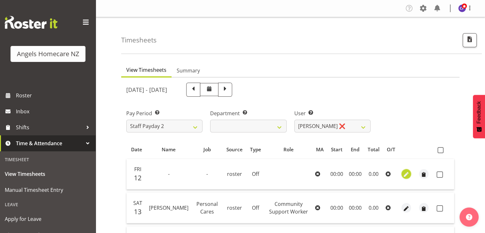
click at [405, 174] on span "button" at bounding box center [406, 174] width 7 height 7
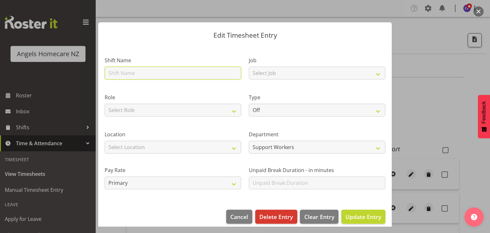
click at [163, 75] on input "text" at bounding box center [173, 73] width 136 height 13
type input "[PERSON_NAME]"
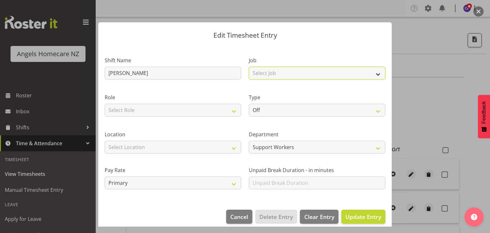
click at [351, 73] on select "Select Job Home Management Personal Cares" at bounding box center [317, 73] width 136 height 13
select select "10686"
click at [249, 67] on select "Select Job Home Management Personal Cares" at bounding box center [317, 73] width 136 height 13
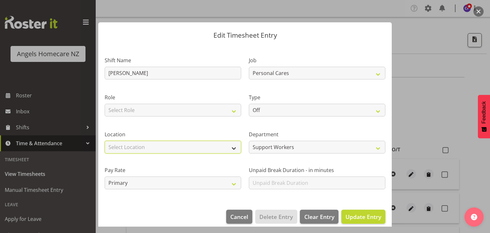
click at [196, 152] on select "Select Location [GEOGRAPHIC_DATA] [GEOGRAPHIC_DATA] [GEOGRAPHIC_DATA] [GEOGRAPH…" at bounding box center [173, 147] width 136 height 13
select select "1285"
click at [105, 141] on select "Select Location Hutt Kapiti Coast Paraparaumu Raumati South Te Horo Te Horo Wai…" at bounding box center [173, 147] width 136 height 13
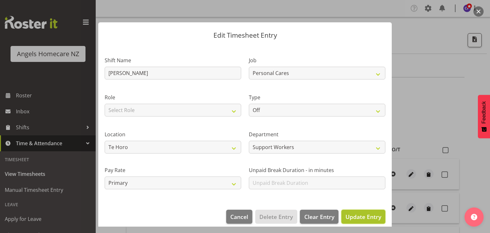
click at [361, 216] on span "Update Entry" at bounding box center [363, 217] width 36 height 8
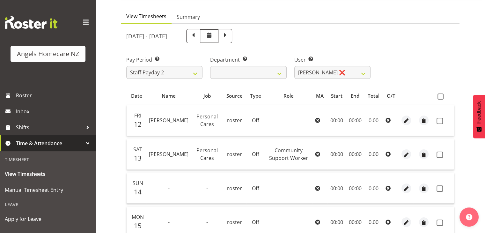
scroll to position [56, 0]
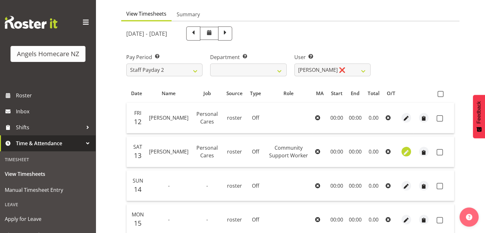
click at [408, 149] on span "button" at bounding box center [406, 152] width 7 height 7
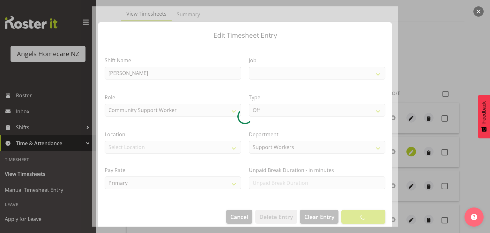
select select "10686"
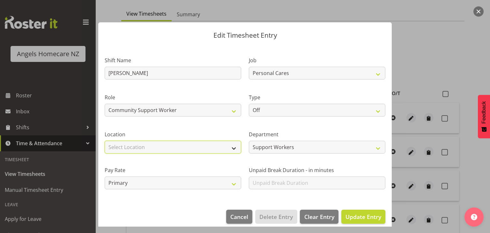
click at [202, 151] on select "Select Location Hutt Kapiti Coast Paraparaumu Raumati South Te Horo Te Horo Wai…" at bounding box center [173, 147] width 136 height 13
select select "1290"
click at [105, 141] on select "Select Location Hutt Kapiti Coast Paraparaumu Raumati South Te Horo Te Horo Wai…" at bounding box center [173, 147] width 136 height 13
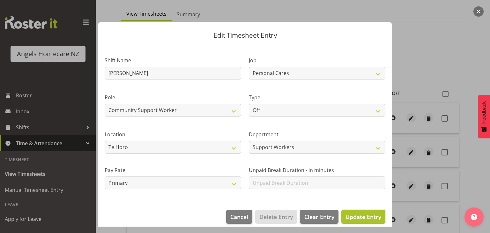
click at [358, 221] on button "Update Entry" at bounding box center [363, 216] width 44 height 14
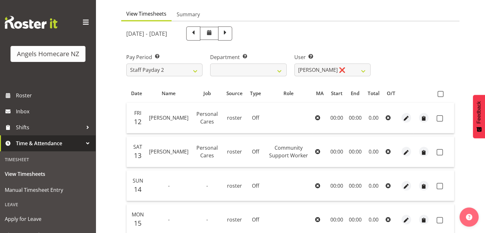
click at [351, 151] on td "00:00" at bounding box center [355, 151] width 18 height 31
click at [355, 156] on td "00:00" at bounding box center [355, 151] width 18 height 31
click at [353, 157] on td "00:00" at bounding box center [355, 151] width 18 height 31
click at [334, 155] on td "00:00" at bounding box center [336, 151] width 19 height 31
click at [334, 158] on td "00:00" at bounding box center [336, 151] width 19 height 31
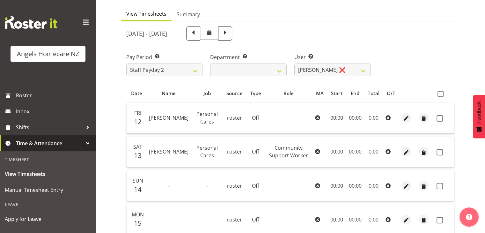
click at [334, 159] on td "00:00" at bounding box center [336, 151] width 19 height 31
click at [332, 159] on td "00:00" at bounding box center [336, 151] width 19 height 31
click at [336, 154] on td "00:00" at bounding box center [336, 151] width 19 height 31
click at [338, 152] on td "00:00" at bounding box center [336, 151] width 19 height 31
click at [344, 147] on td "00:00" at bounding box center [336, 151] width 19 height 31
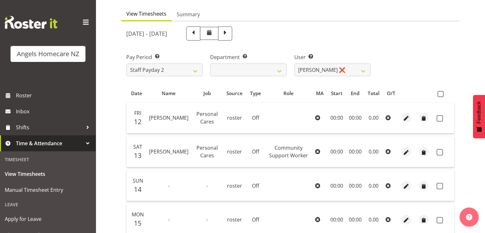
click at [344, 145] on td "00:00" at bounding box center [336, 151] width 19 height 31
click at [347, 160] on td "00:00" at bounding box center [355, 151] width 18 height 31
click at [353, 152] on td "00:00" at bounding box center [355, 151] width 18 height 31
click at [354, 150] on td "00:00" at bounding box center [355, 151] width 18 height 31
click at [404, 152] on span "button" at bounding box center [406, 152] width 7 height 7
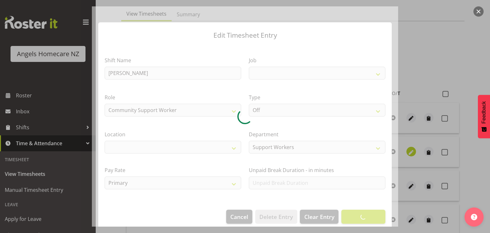
select select "10686"
select select "1290"
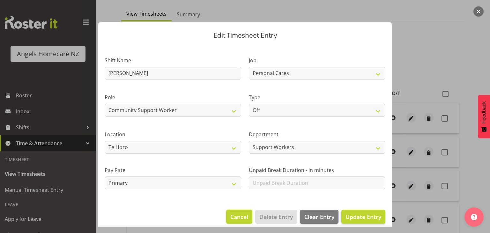
click at [239, 218] on span "Cancel" at bounding box center [239, 216] width 18 height 8
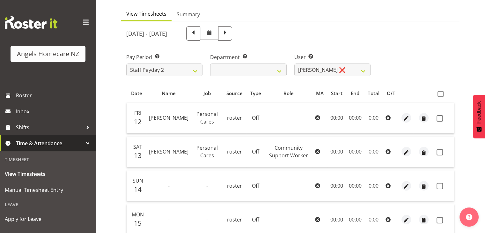
click at [338, 151] on td "00:00" at bounding box center [336, 151] width 19 height 31
click at [338, 149] on td "00:00" at bounding box center [336, 151] width 19 height 31
click at [337, 150] on td "00:00" at bounding box center [336, 151] width 19 height 31
click at [356, 159] on td "00:00" at bounding box center [355, 151] width 18 height 31
click at [363, 155] on td "00:00" at bounding box center [355, 151] width 18 height 31
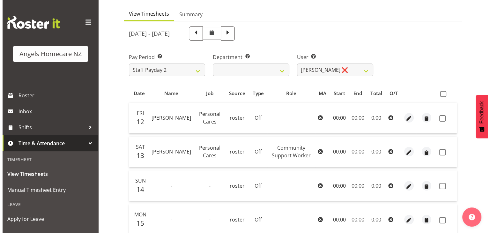
scroll to position [57, 0]
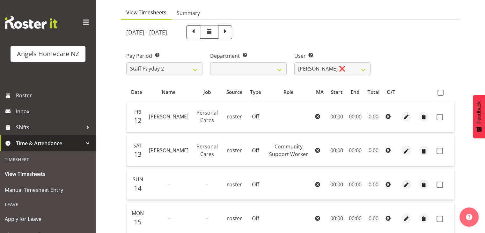
click at [338, 157] on td "00:00" at bounding box center [336, 150] width 19 height 31
click at [336, 148] on td "00:00" at bounding box center [336, 150] width 19 height 31
click at [338, 145] on td "00:00" at bounding box center [336, 150] width 19 height 31
click at [405, 150] on span "button" at bounding box center [406, 150] width 7 height 7
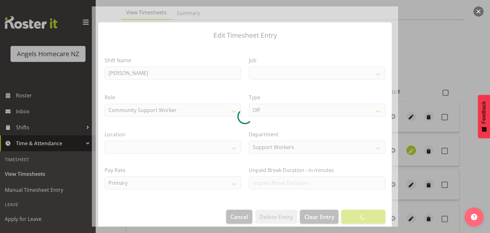
select select
select select "10686"
select select "1290"
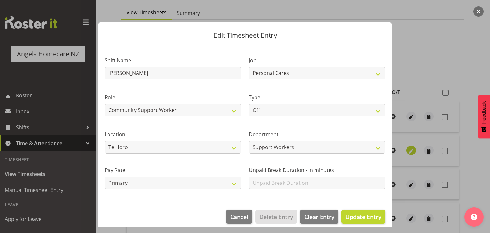
scroll to position [7, 0]
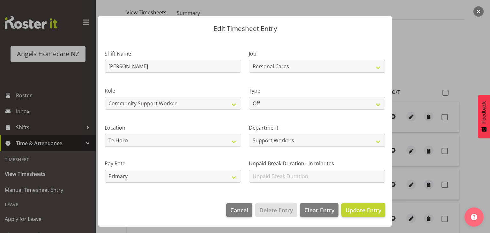
click at [203, 124] on label "Location" at bounding box center [173, 128] width 136 height 8
click at [358, 214] on button "Update Entry" at bounding box center [363, 210] width 44 height 14
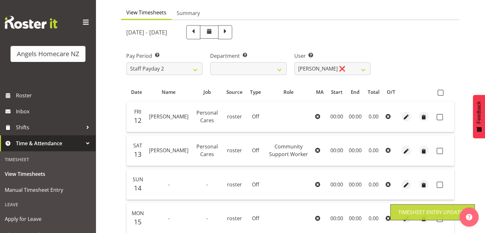
click at [365, 157] on td "0.00" at bounding box center [373, 150] width 19 height 31
click at [358, 150] on td "00:00" at bounding box center [355, 150] width 18 height 31
click at [352, 152] on td "00:00" at bounding box center [355, 150] width 18 height 31
click at [338, 152] on td "00:00" at bounding box center [336, 150] width 19 height 31
click at [339, 141] on td "00:00" at bounding box center [336, 150] width 19 height 31
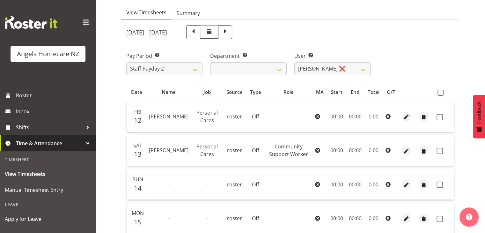
click at [338, 145] on td "00:00" at bounding box center [336, 150] width 19 height 31
click at [336, 149] on td "00:00" at bounding box center [336, 150] width 19 height 31
click at [351, 144] on td "00:00" at bounding box center [355, 150] width 18 height 31
click at [345, 155] on td "00:00" at bounding box center [336, 150] width 19 height 31
click at [338, 147] on td "00:00" at bounding box center [336, 150] width 19 height 31
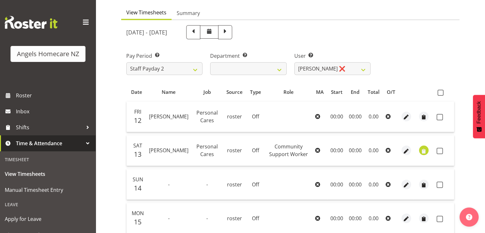
click at [426, 150] on span "button" at bounding box center [423, 150] width 7 height 7
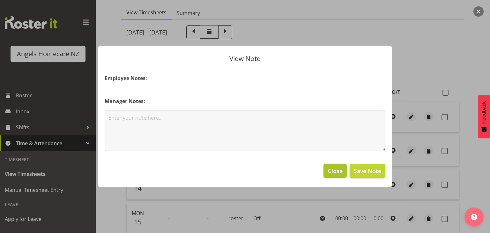
click at [336, 172] on span "Close" at bounding box center [335, 170] width 15 height 8
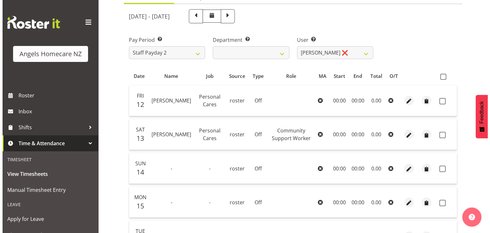
scroll to position [93, 0]
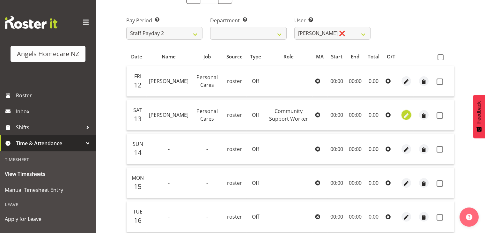
click at [405, 115] on span "button" at bounding box center [406, 115] width 7 height 7
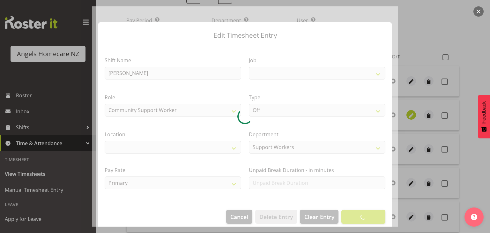
select select
select select "10686"
select select "1290"
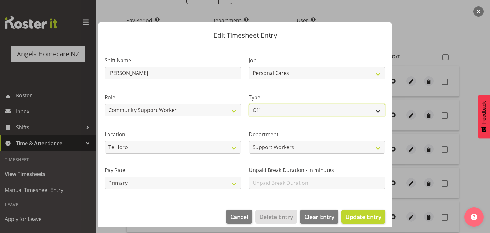
click at [283, 113] on select "Off Standard Public Holiday Public Holiday (Worked) Day In Lieu Annual Leave Si…" at bounding box center [317, 110] width 136 height 13
select select "Standard"
click at [249, 104] on select "Off Standard Public Holiday Public Holiday (Worked) Day In Lieu Annual Leave Si…" at bounding box center [317, 110] width 136 height 13
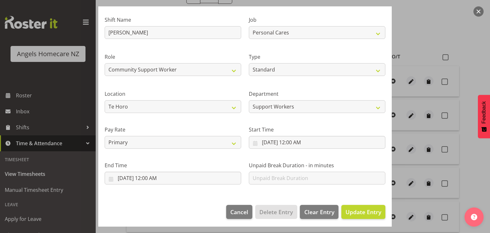
scroll to position [42, 0]
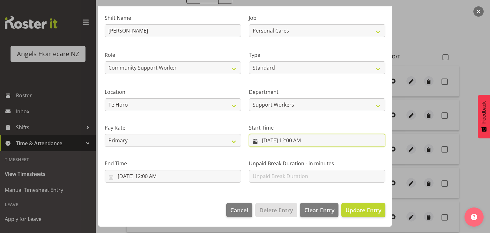
click at [291, 141] on input "9/13/2025, 12:00 AM" at bounding box center [317, 140] width 136 height 13
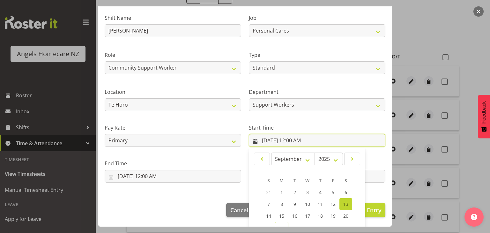
click at [296, 141] on input "9/13/2025, 12:00 AM" at bounding box center [317, 140] width 136 height 13
click at [348, 157] on span at bounding box center [352, 159] width 8 height 8
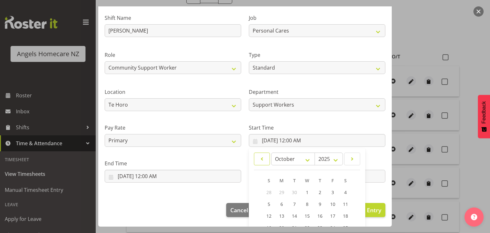
click at [259, 160] on span at bounding box center [262, 159] width 8 height 8
select select "8"
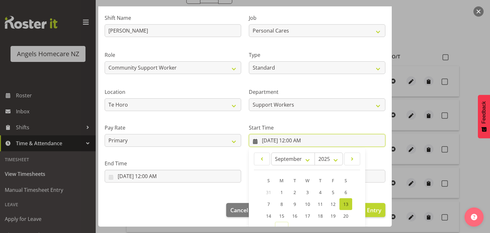
click at [322, 142] on input "9/13/2025, 12:00 AM" at bounding box center [317, 140] width 136 height 13
click at [322, 117] on div "Start Time 9/13/2025, 12:00 AM January February March April May June July Augus…" at bounding box center [317, 133] width 144 height 36
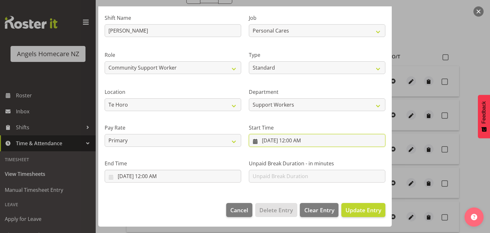
click at [300, 138] on input "9/13/2025, 12:00 AM" at bounding box center [317, 140] width 136 height 13
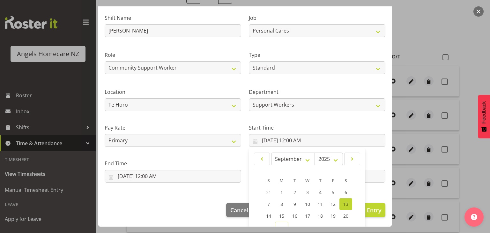
click at [389, 143] on div "Edit Timesheet Entry Shift Name Kerry Job Home Management Personal Cares Role C…" at bounding box center [245, 74] width 306 height 220
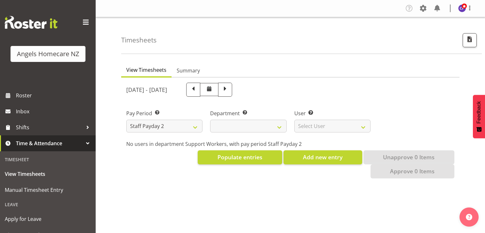
select select
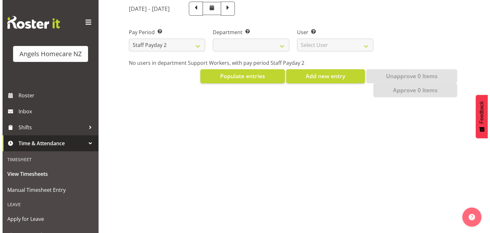
scroll to position [86, 0]
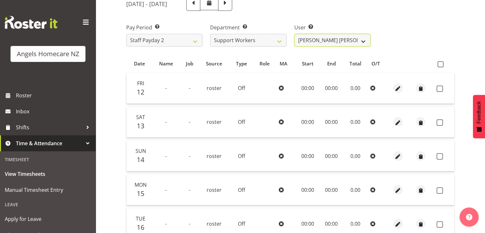
click at [365, 43] on select "[PERSON_NAME] [PERSON_NAME] ❌ [PERSON_NAME] ❌ [PERSON_NAME] ❌ [PERSON_NAME] ❌ […" at bounding box center [332, 40] width 76 height 13
select select "11943"
click at [294, 34] on select "[PERSON_NAME] [PERSON_NAME] ❌ [PERSON_NAME] ❌ [PERSON_NAME] ❌ [PERSON_NAME] ❌ […" at bounding box center [332, 40] width 76 height 13
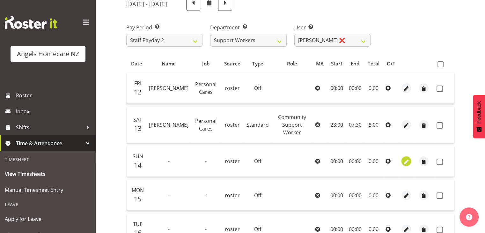
click at [404, 158] on span "button" at bounding box center [406, 161] width 7 height 7
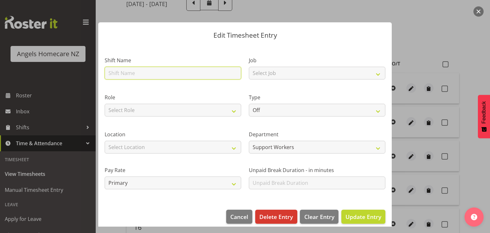
click at [134, 77] on input "text" at bounding box center [173, 73] width 136 height 13
type input "[PERSON_NAME]"
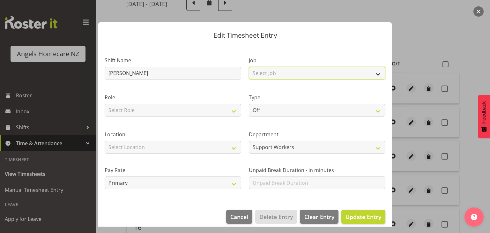
click at [316, 76] on select "Select Job Home Management Personal Cares" at bounding box center [317, 73] width 136 height 13
select select "10686"
click at [249, 67] on select "Select Job Home Management Personal Cares" at bounding box center [317, 73] width 136 height 13
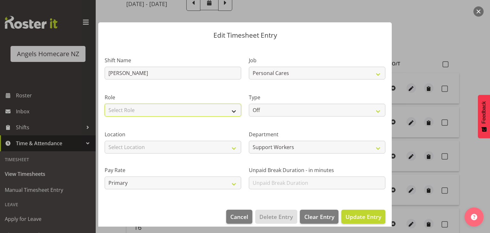
click at [203, 111] on select "Select Role Community Support Worker" at bounding box center [173, 110] width 136 height 13
select select "1572"
click at [105, 104] on select "Select Role Community Support Worker" at bounding box center [173, 110] width 136 height 13
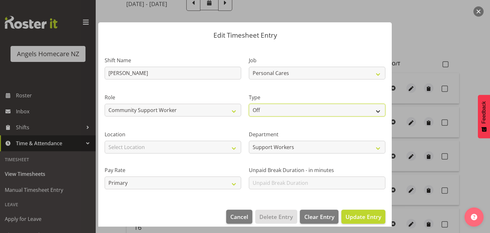
click at [264, 109] on select "Off Standard Public Holiday Public Holiday (Worked) Day In Lieu Annual Leave Si…" at bounding box center [317, 110] width 136 height 13
select select "Standard"
click at [249, 104] on select "Off Standard Public Holiday Public Holiday (Worked) Day In Lieu Annual Leave Si…" at bounding box center [317, 110] width 136 height 13
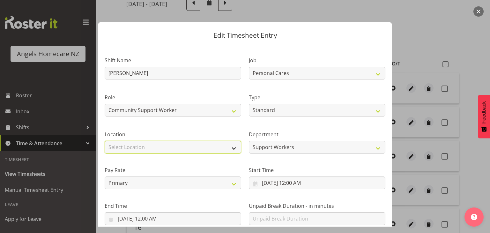
click at [161, 149] on select "Select Location Hutt Kapiti Coast Paraparaumu Raumati South Te Horo Te Horo Wai…" at bounding box center [173, 147] width 136 height 13
select select "1290"
click at [105, 141] on select "Select Location Hutt Kapiti Coast Paraparaumu Raumati South Te Horo Te Horo Wai…" at bounding box center [173, 147] width 136 height 13
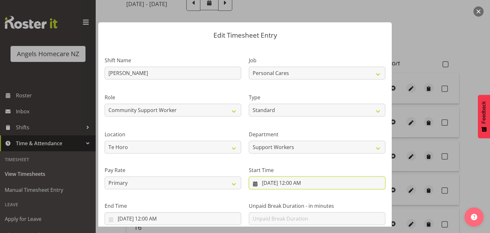
click at [306, 183] on input "9/14/2025, 12:00 AM" at bounding box center [317, 182] width 136 height 13
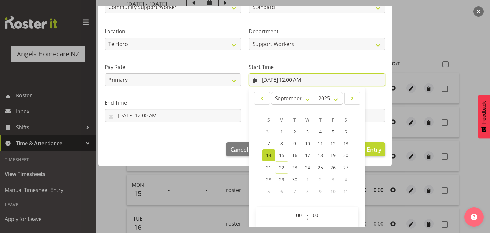
scroll to position [108, 0]
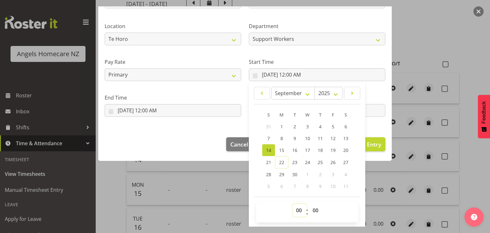
click at [299, 212] on select "00 01 02 03 04 05 06 07 08 09 10 11 12 13 14 15 16 17 18 19 20 21 22 23" at bounding box center [299, 210] width 14 height 13
select select "22"
click at [292, 204] on select "00 01 02 03 04 05 06 07 08 09 10 11 12 13 14 15 16 17 18 19 20 21 22 23" at bounding box center [299, 210] width 14 height 13
type input "9/14/2025, 10:00 PM"
click at [166, 109] on input "9/14/2025, 12:00 AM" at bounding box center [173, 110] width 136 height 13
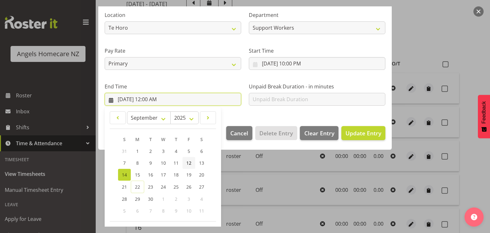
scroll to position [121, 0]
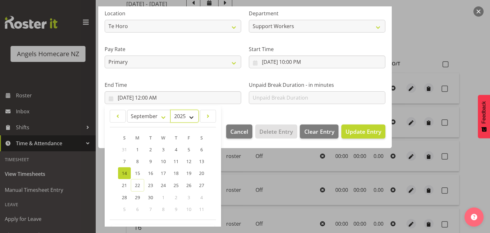
click at [189, 117] on select "2035 2034 2033 2032 2031 2030 2029 2028 2027 2026 2025 2024 2023 2022 2021 2020…" at bounding box center [184, 116] width 28 height 13
click at [206, 116] on span at bounding box center [208, 116] width 8 height 8
click at [150, 118] on select "January February March April May June July August September October November De…" at bounding box center [149, 116] width 44 height 13
select select "8"
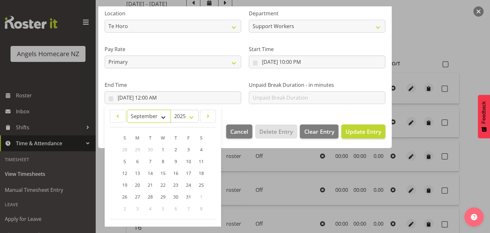
click at [127, 110] on select "January February March April May June July August September October November De…" at bounding box center [149, 116] width 44 height 13
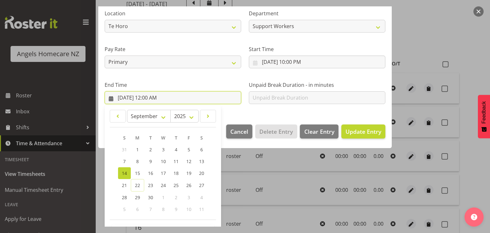
click at [159, 98] on input "9/14/2025, 12:00 AM" at bounding box center [173, 97] width 136 height 13
drag, startPoint x: 151, startPoint y: 97, endPoint x: 167, endPoint y: 208, distance: 112.0
click at [167, 104] on div "9/14/2025, 12:00 AM January February March April May June July August September…" at bounding box center [173, 97] width 136 height 13
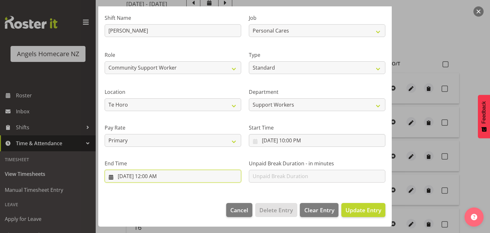
scroll to position [42, 0]
click at [169, 175] on input "9/14/2025, 12:00 AM" at bounding box center [173, 176] width 136 height 13
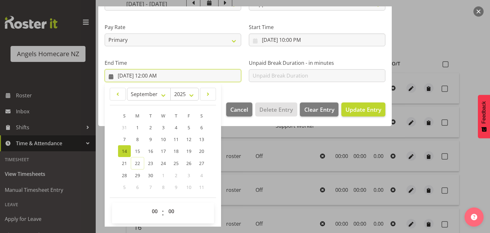
scroll to position [144, 0]
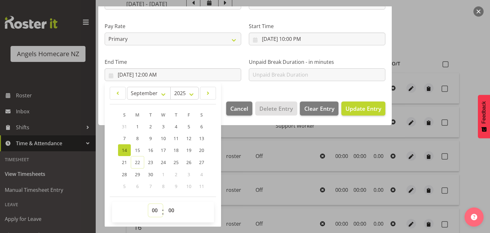
click at [151, 210] on select "00 01 02 03 04 05 06 07 08 09 10 11 12 13 14 15 16 17 18 19 20 21 22 23" at bounding box center [155, 210] width 14 height 13
select select "7"
click at [148, 204] on select "00 01 02 03 04 05 06 07 08 09 10 11 12 13 14 15 16 17 18 19 20 21 22 23" at bounding box center [155, 210] width 14 height 13
type input "9/14/2025, 7:00 AM"
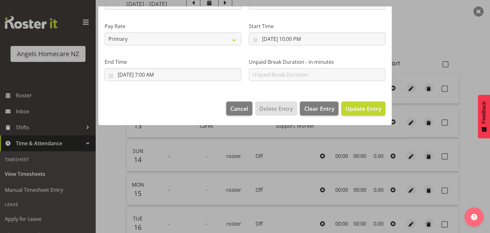
scroll to position [42, 0]
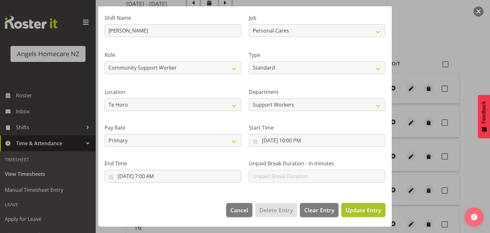
click at [358, 209] on span "Update Entry" at bounding box center [363, 210] width 36 height 8
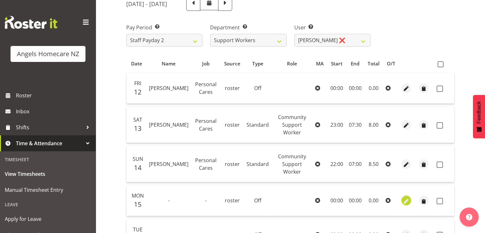
click at [409, 197] on span "button" at bounding box center [406, 200] width 7 height 7
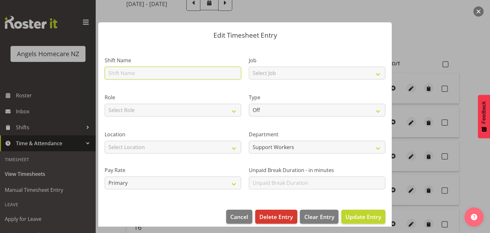
click at [189, 76] on input "text" at bounding box center [173, 73] width 136 height 13
type input "Kerry"
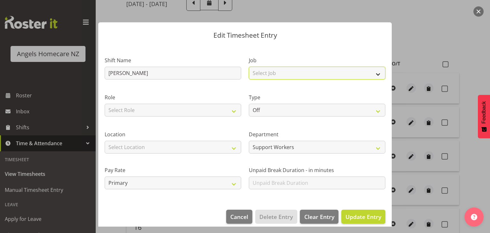
click at [268, 76] on select "Select Job Home Management Personal Cares" at bounding box center [317, 73] width 136 height 13
select select "10686"
click at [249, 67] on select "Select Job Home Management Personal Cares" at bounding box center [317, 73] width 136 height 13
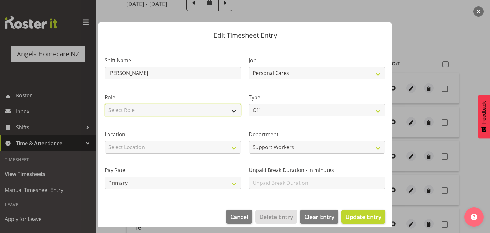
click at [214, 113] on select "Select Role Community Support Worker" at bounding box center [173, 110] width 136 height 13
select select "1572"
click at [105, 104] on select "Select Role Community Support Worker" at bounding box center [173, 110] width 136 height 13
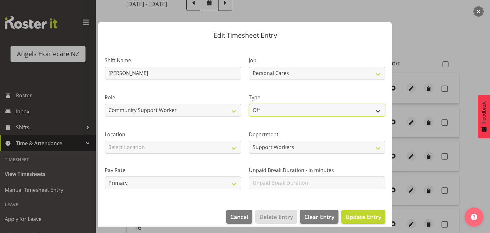
click at [280, 111] on select "Off Standard Public Holiday Public Holiday (Worked) Day In Lieu Annual Leave Si…" at bounding box center [317, 110] width 136 height 13
select select "Standard"
click at [249, 104] on select "Off Standard Public Holiday Public Holiday (Worked) Day In Lieu Annual Leave Si…" at bounding box center [317, 110] width 136 height 13
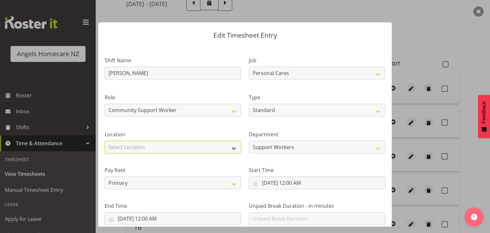
click at [215, 146] on select "Select Location Hutt Kapiti Coast Paraparaumu Raumati South Te Horo Te Horo Wai…" at bounding box center [173, 147] width 136 height 13
select select "1285"
click at [105, 141] on select "Select Location Hutt Kapiti Coast Paraparaumu Raumati South Te Horo Te Horo Wai…" at bounding box center [173, 147] width 136 height 13
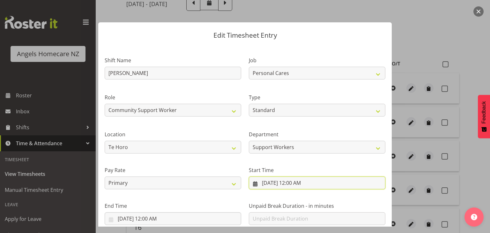
click at [318, 183] on input "9/15/2025, 12:00 AM" at bounding box center [317, 182] width 136 height 13
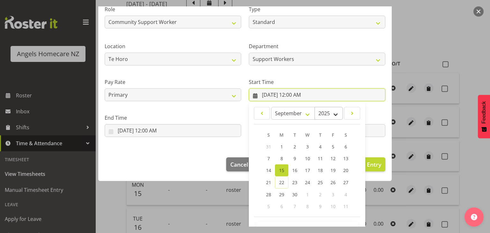
scroll to position [108, 0]
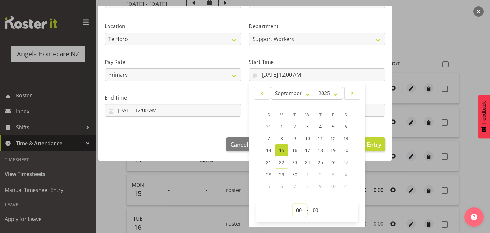
click at [298, 213] on select "00 01 02 03 04 05 06 07 08 09 10 11 12 13 14 15 16 17 18 19 20 21 22 23" at bounding box center [299, 210] width 14 height 13
select select "13"
click at [292, 204] on select "00 01 02 03 04 05 06 07 08 09 10 11 12 13 14 15 16 17 18 19 20 21 22 23" at bounding box center [299, 210] width 14 height 13
type input "9/15/2025, 1:00 PM"
click at [156, 109] on input "9/15/2025, 12:00 AM" at bounding box center [173, 110] width 136 height 13
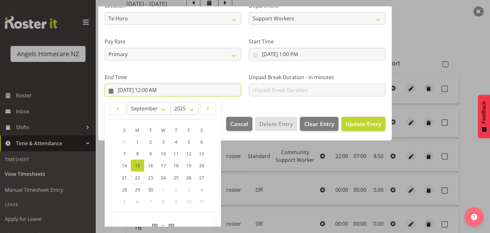
scroll to position [144, 0]
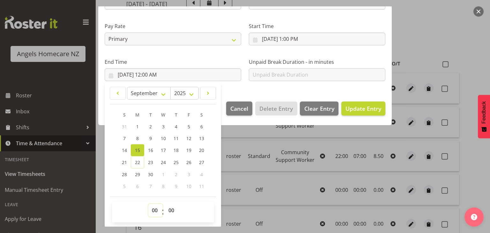
click at [156, 208] on select "00 01 02 03 04 05 06 07 08 09 10 11 12 13 14 15 16 17 18 19 20 21 22 23" at bounding box center [155, 210] width 14 height 13
select select "17"
click at [148, 204] on select "00 01 02 03 04 05 06 07 08 09 10 11 12 13 14 15 16 17 18 19 20 21 22 23" at bounding box center [155, 210] width 14 height 13
type input "9/15/2025, 5:00 PM"
click at [358, 107] on span "Update Entry" at bounding box center [363, 109] width 36 height 8
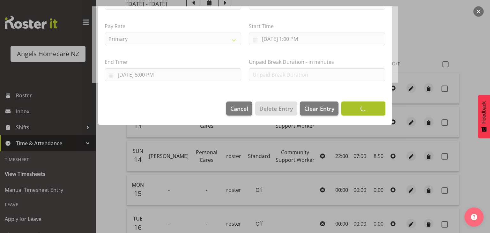
scroll to position [42, 0]
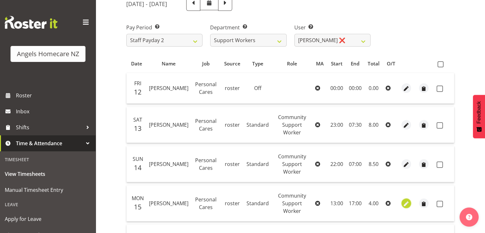
click at [404, 200] on span "button" at bounding box center [406, 203] width 7 height 7
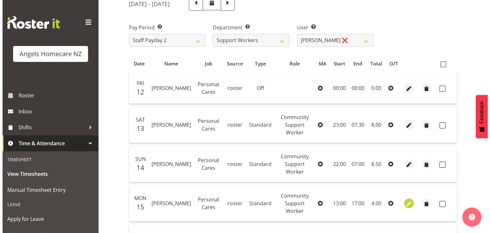
select select "Standard"
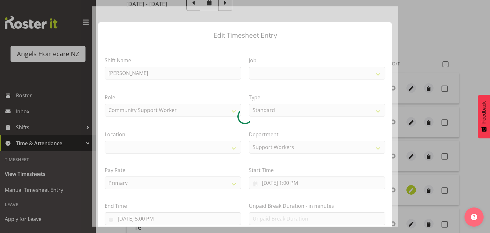
select select
select select "10686"
select select "1285"
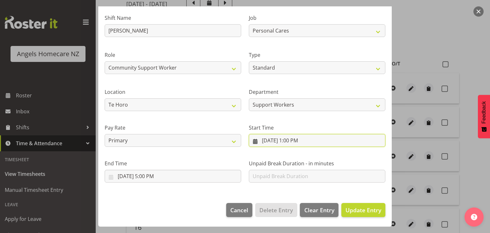
click at [330, 140] on input "9/15/2025, 1:00 PM" at bounding box center [317, 140] width 136 height 13
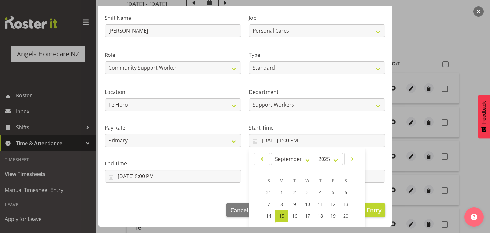
click at [170, 204] on footer "Cancel Delete Entry Clear Entry Update Entry" at bounding box center [244, 211] width 293 height 30
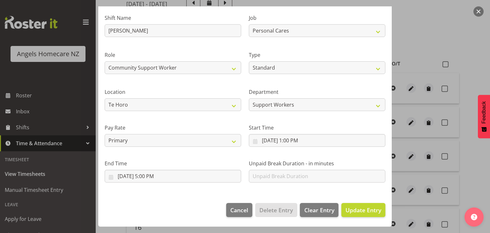
click at [474, 171] on div at bounding box center [245, 116] width 490 height 233
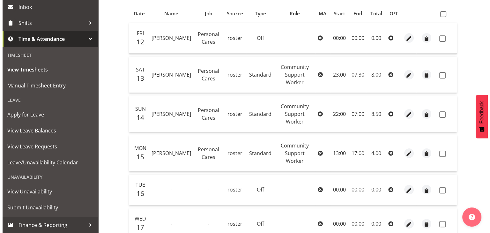
scroll to position [137, 0]
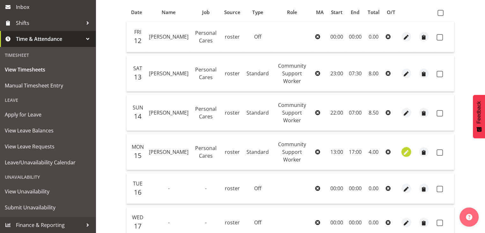
click at [406, 149] on span "button" at bounding box center [406, 152] width 7 height 7
select select "Standard"
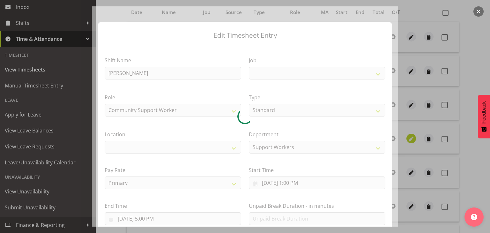
select select "10686"
select select "1285"
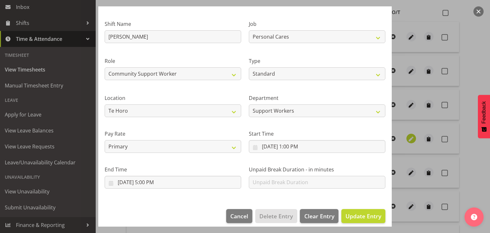
scroll to position [42, 0]
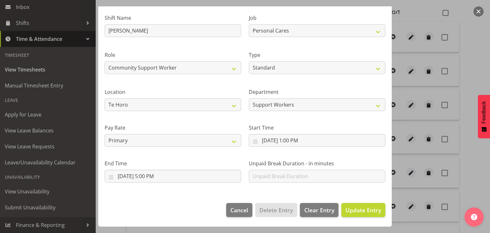
click at [467, 190] on div at bounding box center [245, 116] width 490 height 233
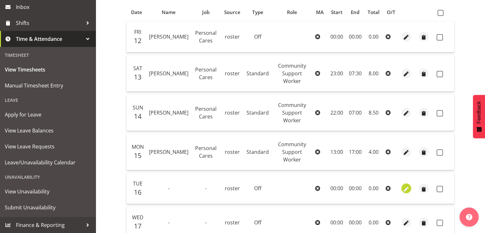
click at [404, 185] on span "button" at bounding box center [406, 188] width 7 height 7
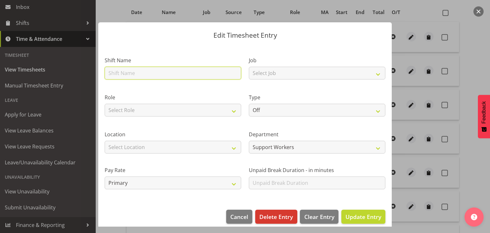
click at [185, 72] on input "text" at bounding box center [173, 73] width 136 height 13
type input "Kerry"
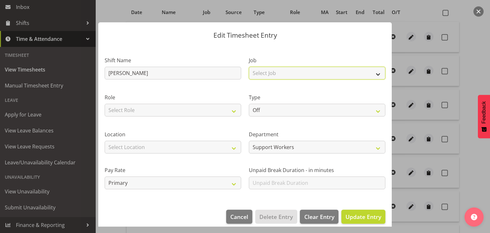
click at [270, 74] on select "Select Job Home Management Personal Cares" at bounding box center [317, 73] width 136 height 13
select select "10686"
click at [249, 67] on select "Select Job Home Management Personal Cares" at bounding box center [317, 73] width 136 height 13
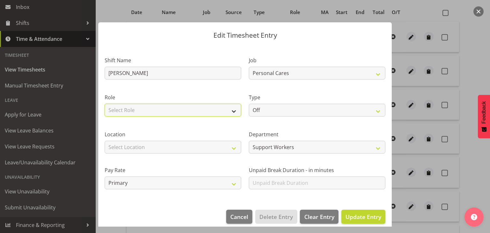
click at [165, 115] on select "Select Role Community Support Worker" at bounding box center [173, 110] width 136 height 13
select select "1572"
click at [105, 104] on select "Select Role Community Support Worker" at bounding box center [173, 110] width 136 height 13
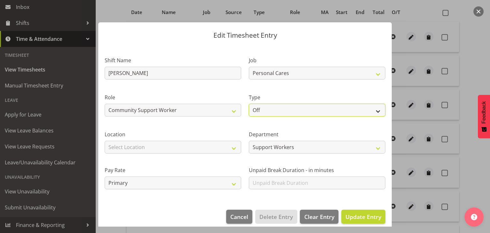
click at [284, 110] on select "Off Standard Public Holiday Public Holiday (Worked) Day In Lieu Annual Leave Si…" at bounding box center [317, 110] width 136 height 13
select select "Standard"
click at [249, 104] on select "Off Standard Public Holiday Public Holiday (Worked) Day In Lieu Annual Leave Si…" at bounding box center [317, 110] width 136 height 13
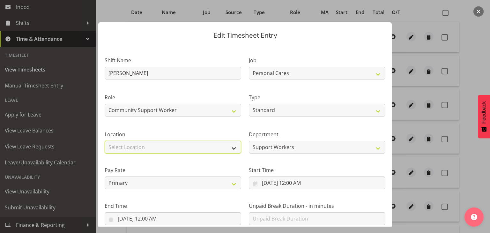
click at [215, 148] on select "Select Location Hutt Kapiti Coast Paraparaumu Raumati South Te Horo Te Horo Wai…" at bounding box center [173, 147] width 136 height 13
select select "1285"
click at [105, 141] on select "Select Location Hutt Kapiti Coast Paraparaumu Raumati South Te Horo Te Horo Wai…" at bounding box center [173, 147] width 136 height 13
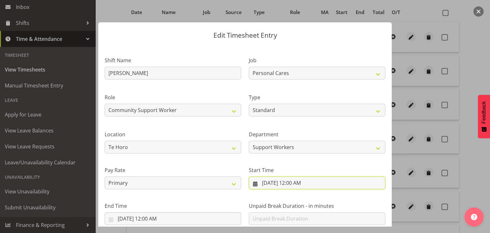
click at [312, 182] on input "9/16/2025, 12:00 AM" at bounding box center [317, 182] width 136 height 13
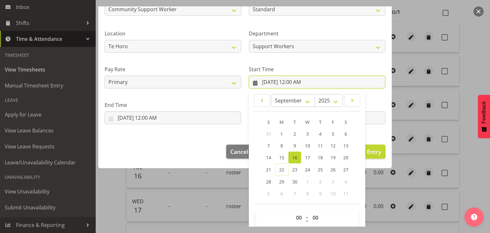
scroll to position [108, 0]
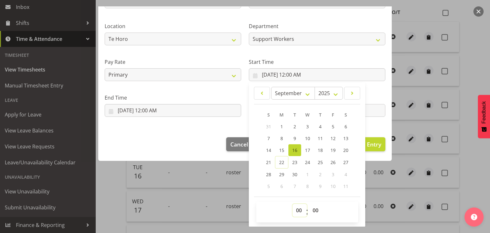
click at [301, 212] on select "00 01 02 03 04 05 06 07 08 09 10 11 12 13 14 15 16 17 18 19 20 21 22 23" at bounding box center [299, 210] width 14 height 13
select select "11"
click at [292, 204] on select "00 01 02 03 04 05 06 07 08 09 10 11 12 13 14 15 16 17 18 19 20 21 22 23" at bounding box center [299, 210] width 14 height 13
type input "9/16/2025, 11:00 AM"
click at [161, 111] on input "9/16/2025, 12:00 AM" at bounding box center [173, 110] width 136 height 13
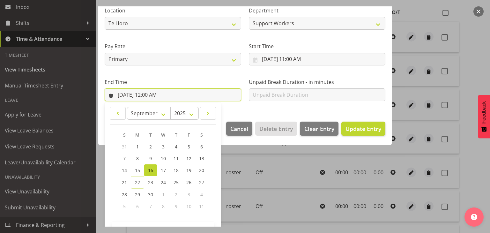
scroll to position [144, 0]
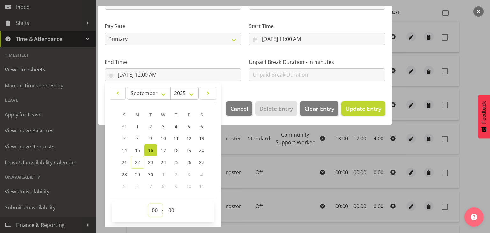
click at [155, 210] on select "00 01 02 03 04 05 06 07 08 09 10 11 12 13 14 15 16 17 18 19 20 21 22 23" at bounding box center [155, 210] width 14 height 13
select select "7"
click at [148, 204] on select "00 01 02 03 04 05 06 07 08 09 10 11 12 13 14 15 16 17 18 19 20 21 22 23" at bounding box center [155, 210] width 14 height 13
type input "9/16/2025, 7:00 AM"
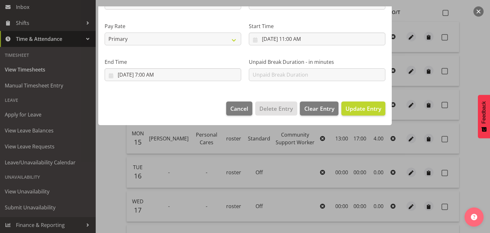
scroll to position [42, 0]
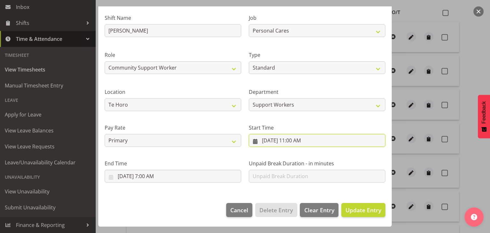
click at [303, 140] on input "9/16/2025, 11:00 AM" at bounding box center [317, 140] width 136 height 13
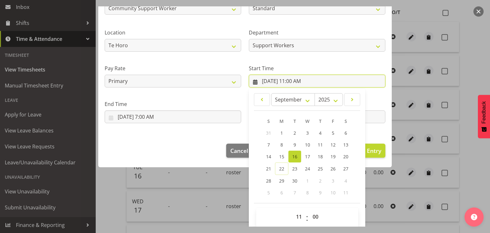
scroll to position [108, 0]
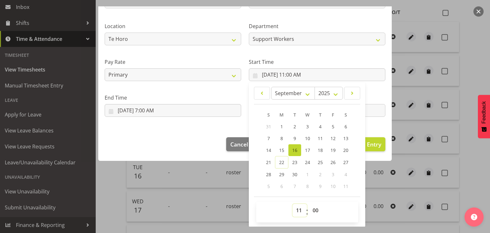
click at [297, 209] on select "00 01 02 03 04 05 06 07 08 09 10 11 12 13 14 15 16 17 18 19 20 21 22 23" at bounding box center [299, 210] width 14 height 13
select select "23"
click at [292, 204] on select "00 01 02 03 04 05 06 07 08 09 10 11 12 13 14 15 16 17 18 19 20 21 22 23" at bounding box center [299, 210] width 14 height 13
type input "9/16/2025, 11:00 PM"
click at [190, 140] on footer "Cancel Delete Entry Clear Entry Update Entry" at bounding box center [244, 146] width 293 height 30
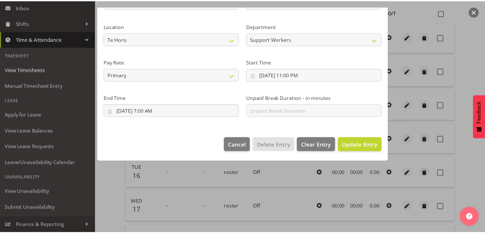
scroll to position [42, 0]
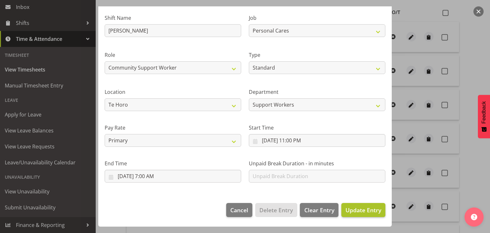
click at [361, 211] on span "Update Entry" at bounding box center [363, 210] width 36 height 8
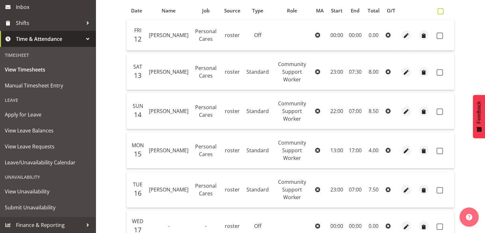
scroll to position [0, 0]
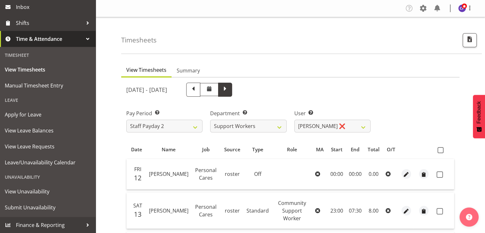
click at [229, 91] on span at bounding box center [225, 89] width 8 height 8
select select
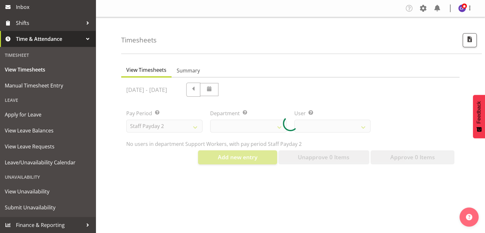
select select "11943"
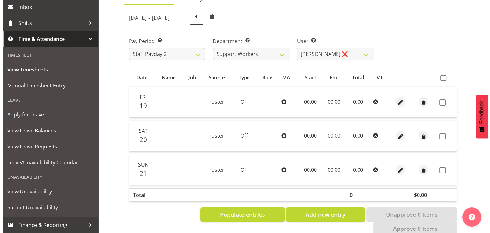
scroll to position [88, 0]
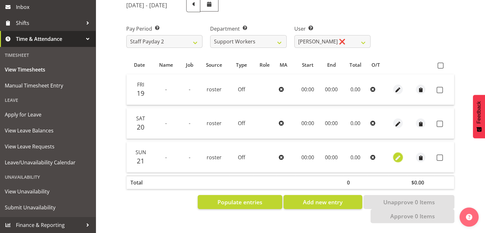
click at [397, 154] on span "button" at bounding box center [397, 157] width 7 height 7
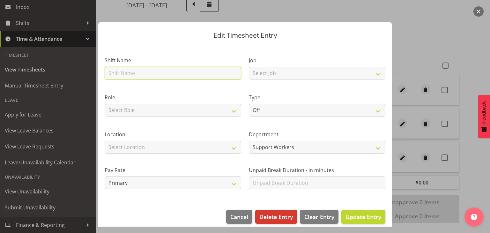
click at [162, 75] on input "text" at bounding box center [173, 73] width 136 height 13
type input "Kerry"
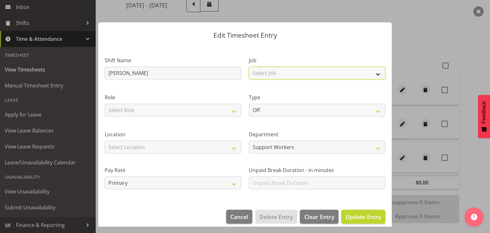
click at [294, 74] on select "Select Job Home Management Personal Cares" at bounding box center [317, 73] width 136 height 13
select select "10686"
click at [249, 67] on select "Select Job Home Management Personal Cares" at bounding box center [317, 73] width 136 height 13
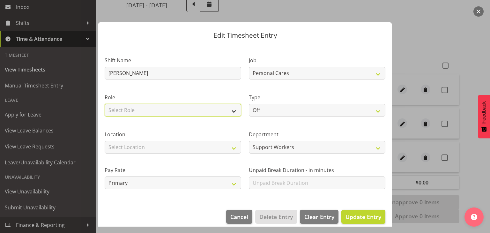
click at [199, 114] on select "Select Role Community Support Worker" at bounding box center [173, 110] width 136 height 13
select select "1572"
click at [105, 104] on select "Select Role Community Support Worker" at bounding box center [173, 110] width 136 height 13
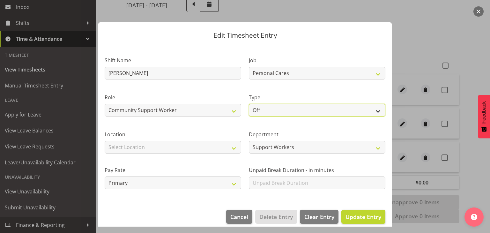
click at [318, 113] on select "Off Standard Public Holiday Public Holiday (Worked) Day In Lieu Annual Leave Si…" at bounding box center [317, 110] width 136 height 13
select select "Standard"
click at [249, 104] on select "Off Standard Public Holiday Public Holiday (Worked) Day In Lieu Annual Leave Si…" at bounding box center [317, 110] width 136 height 13
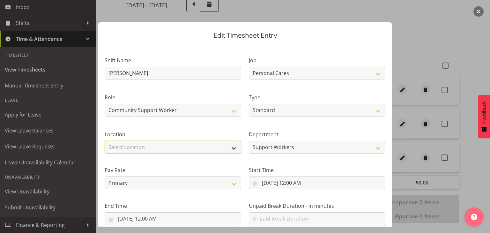
click at [195, 149] on select "Select Location Hutt Kapiti Coast Paraparaumu Raumati South Te Horo Te Horo Wai…" at bounding box center [173, 147] width 136 height 13
select select "1285"
click at [105, 141] on select "Select Location Hutt Kapiti Coast Paraparaumu Raumati South Te Horo Te Horo Wai…" at bounding box center [173, 147] width 136 height 13
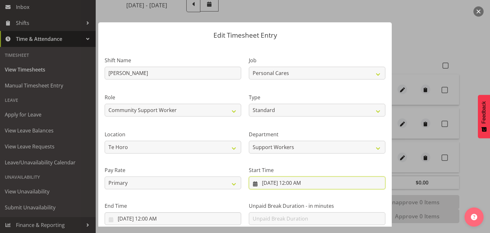
click at [317, 185] on input "9/21/2025, 12:00 AM" at bounding box center [317, 182] width 136 height 13
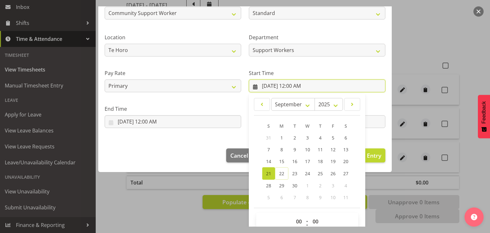
scroll to position [108, 0]
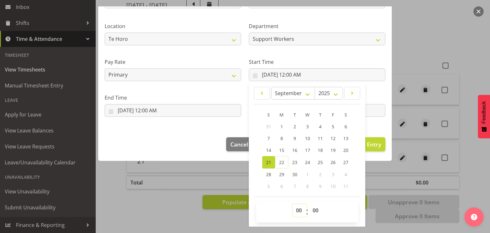
click at [300, 210] on select "00 01 02 03 04 05 06 07 08 09 10 11 12 13 14 15 16 17 18 19 20 21 22 23" at bounding box center [299, 210] width 14 height 13
select select "15"
click at [292, 204] on select "00 01 02 03 04 05 06 07 08 09 10 11 12 13 14 15 16 17 18 19 20 21 22 23" at bounding box center [299, 210] width 14 height 13
type input "9/21/2025, 3:00 PM"
click at [186, 112] on input "9/21/2025, 12:00 AM" at bounding box center [173, 110] width 136 height 13
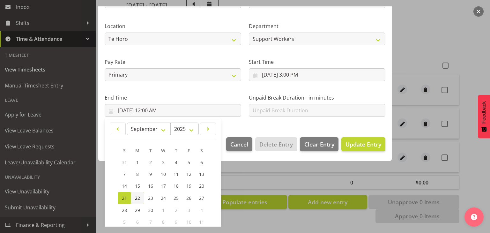
click at [137, 195] on span "22" at bounding box center [137, 198] width 5 height 6
type input "9/22/2025, 12:00 AM"
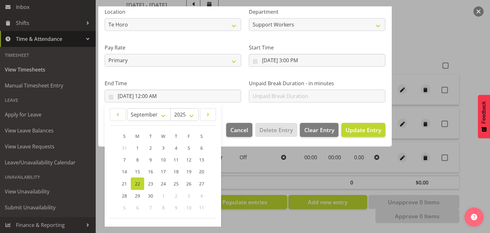
scroll to position [144, 0]
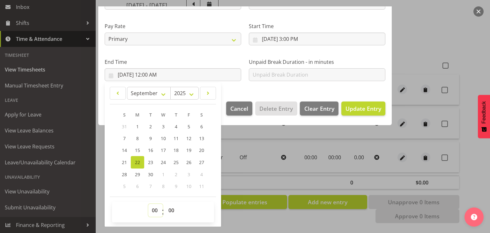
click at [154, 212] on select "00 01 02 03 04 05 06 07 08 09 10 11 12 13 14 15 16 17 18 19 20 21 22 23" at bounding box center [155, 210] width 14 height 13
select select "7"
click at [148, 204] on select "00 01 02 03 04 05 06 07 08 09 10 11 12 13 14 15 16 17 18 19 20 21 22 23" at bounding box center [155, 210] width 14 height 13
type input "9/22/2025, 7:00 AM"
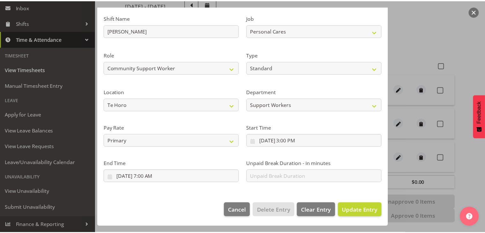
scroll to position [42, 0]
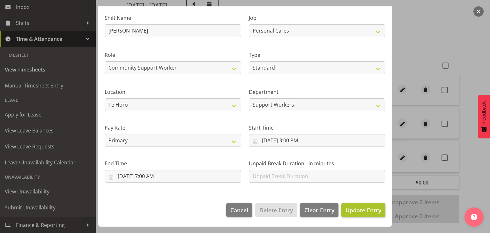
click at [350, 208] on span "Update Entry" at bounding box center [363, 210] width 36 height 8
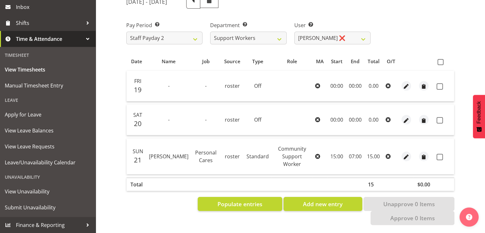
click at [468, 45] on div "View Timesheets Summary September 19th - September 25th 2025 Pay Period Select …" at bounding box center [303, 103] width 364 height 264
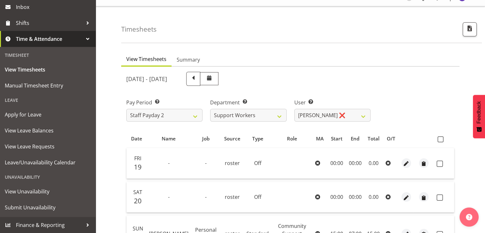
scroll to position [0, 0]
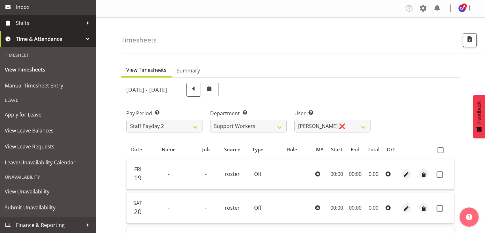
click at [32, 25] on span "Shifts" at bounding box center [49, 23] width 67 height 10
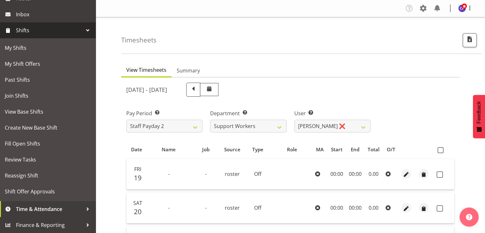
scroll to position [97, 0]
click at [23, 48] on span "My Shifts" at bounding box center [48, 48] width 86 height 10
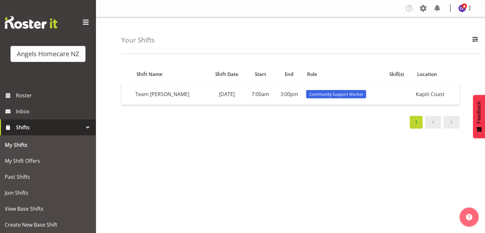
click at [81, 23] on span at bounding box center [86, 22] width 10 height 10
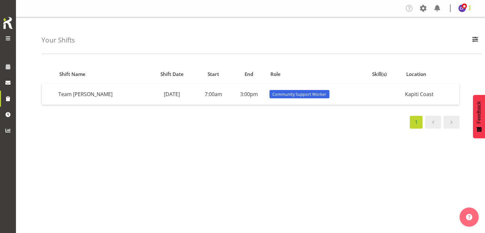
click at [469, 7] on span at bounding box center [470, 8] width 8 height 8
click at [440, 33] on link "Log Out" at bounding box center [442, 33] width 61 height 11
